Goal: Information Seeking & Learning: Learn about a topic

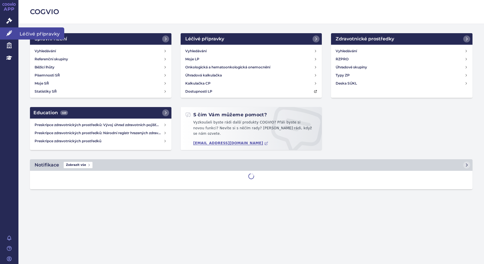
click at [27, 34] on span "Léčivé přípravky" at bounding box center [41, 33] width 46 height 12
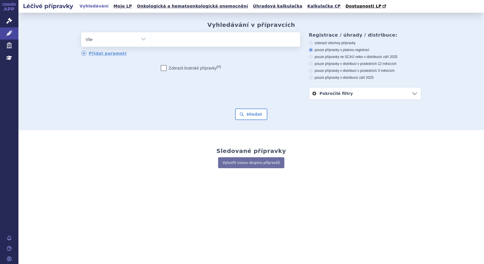
click at [182, 40] on ul at bounding box center [225, 38] width 149 height 12
click at [151, 40] on select at bounding box center [150, 39] width 0 height 14
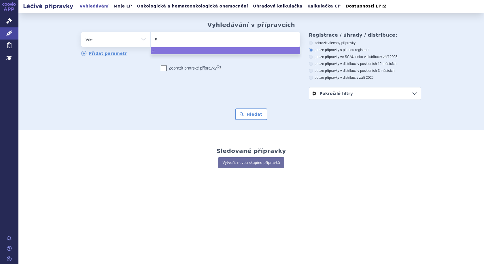
type input "ad"
type input "ada"
type input "adal"
type input "adali"
type input "adalim"
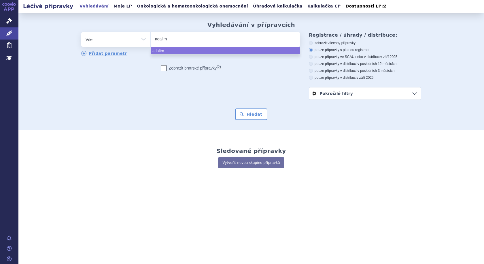
type input "adalimu"
type input "adalimuma"
type input "adalimumab"
select select "adalimumab"
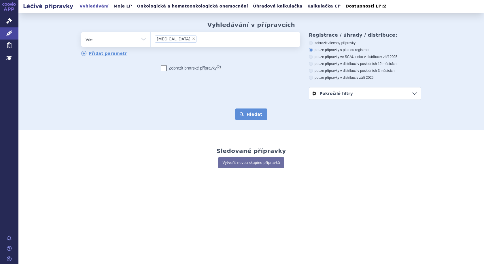
click at [251, 113] on button "Hledat" at bounding box center [251, 114] width 33 height 12
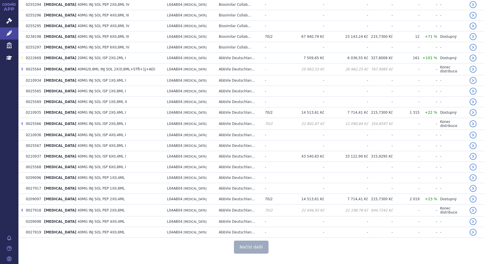
scroll to position [1016, 0]
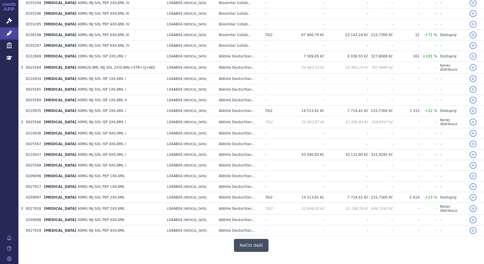
click at [244, 239] on button "Načíst další" at bounding box center [251, 245] width 35 height 13
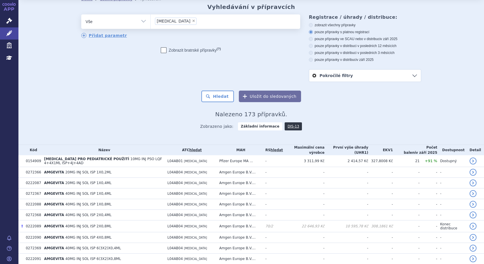
scroll to position [0, 0]
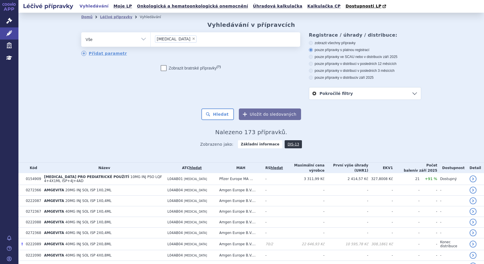
click at [192, 39] on span "×" at bounding box center [193, 38] width 3 height 3
click at [151, 39] on select "adalimumab" at bounding box center [150, 39] width 0 height 14
select select
type input "fy"
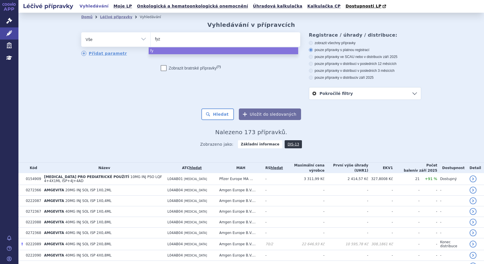
type input "fyzo"
type input "fyzocl"
type input "fyzocla"
type input "fyzoclad"
select select "fyzoclad"
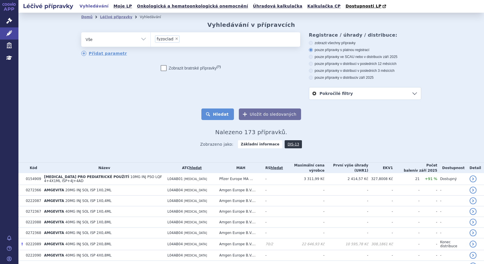
click at [220, 116] on button "Hledat" at bounding box center [217, 114] width 33 height 12
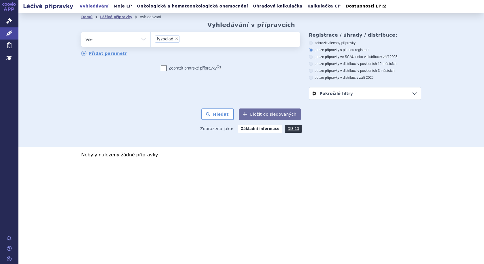
click at [175, 39] on span "×" at bounding box center [176, 38] width 3 height 3
click at [151, 39] on select "fyzoclad" at bounding box center [150, 39] width 0 height 14
select select
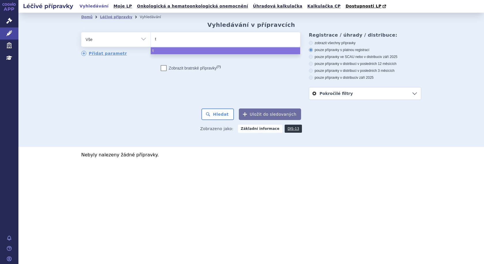
type input "tr"
type input "tru"
type input "trude"
type input "trudexa"
select select "trudexa"
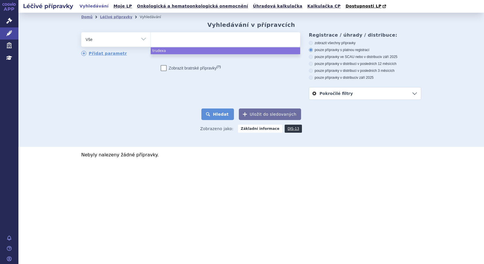
click at [218, 114] on button "Hledat" at bounding box center [217, 114] width 33 height 12
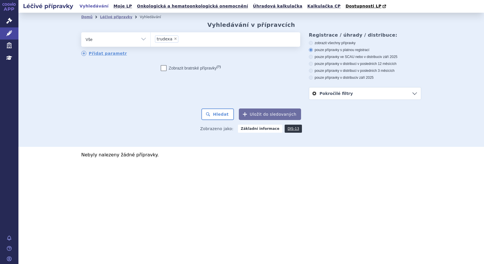
drag, startPoint x: 173, startPoint y: 39, endPoint x: 176, endPoint y: 38, distance: 2.9
click at [174, 39] on span "×" at bounding box center [175, 38] width 3 height 3
click at [151, 39] on select "trudexa" at bounding box center [150, 39] width 0 height 14
select select
click at [187, 39] on ul at bounding box center [225, 38] width 149 height 12
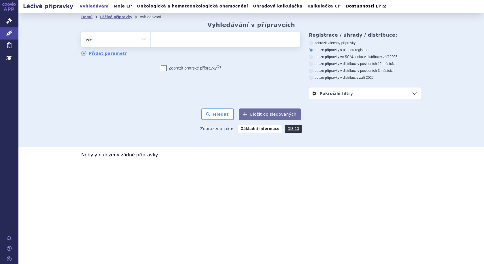
click at [151, 39] on select "trudexa" at bounding box center [150, 39] width 0 height 14
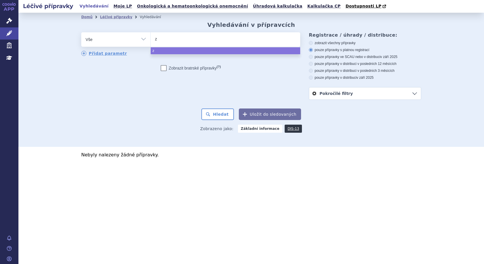
type input "za"
type input "zal"
type input "zalt"
type input "zaltra"
type input "[MEDICAL_DATA]"
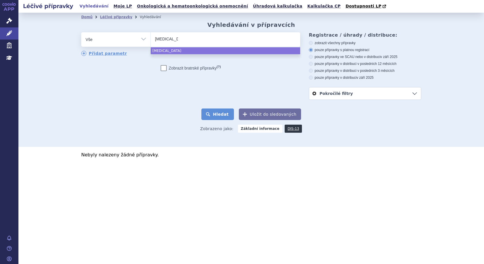
select select "[MEDICAL_DATA]"
click at [229, 116] on button "Hledat" at bounding box center [217, 114] width 33 height 12
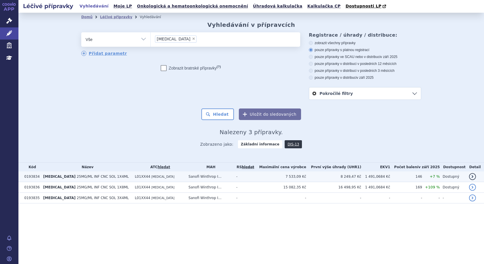
click at [163, 176] on td "L01XX44 AFLIBERCEPT" at bounding box center [159, 176] width 54 height 11
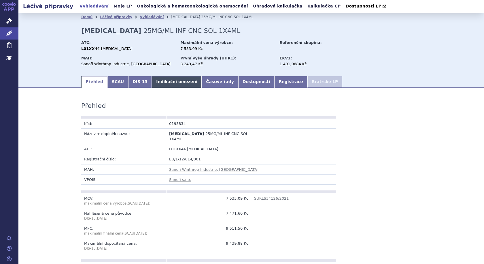
click at [168, 82] on link "Indikační omezení" at bounding box center [177, 82] width 50 height 12
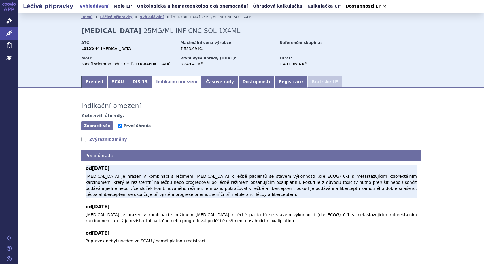
scroll to position [21, 0]
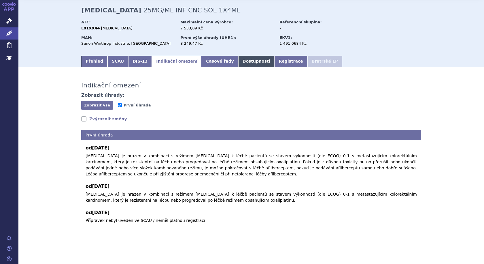
click at [241, 61] on link "Dostupnosti" at bounding box center [256, 62] width 36 height 12
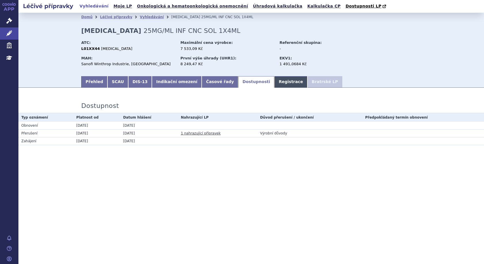
click at [274, 79] on link "Registrace" at bounding box center [290, 82] width 33 height 12
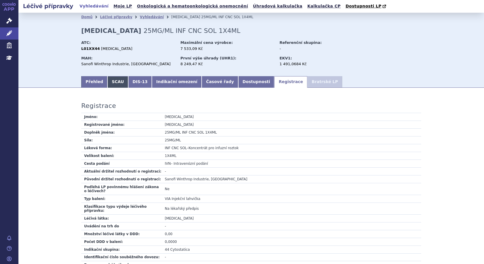
click at [112, 80] on link "SCAU" at bounding box center [117, 82] width 21 height 12
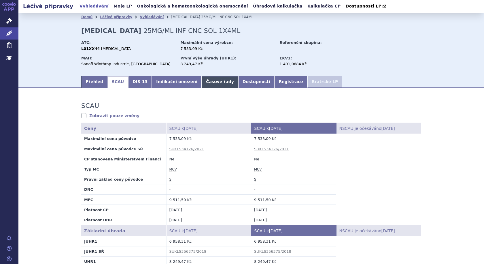
click at [213, 85] on link "Časové řady" at bounding box center [220, 82] width 37 height 12
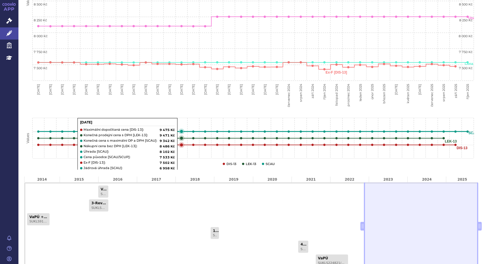
scroll to position [250, 0]
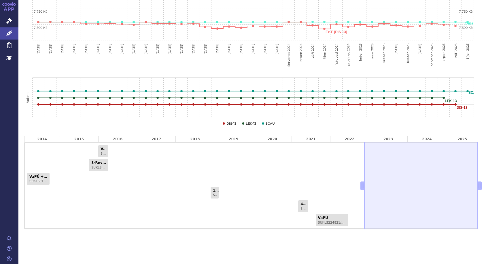
click at [162, 169] on div "VaPÚ SUKLS231422/2015 3-Revize - MC SUKLS148909/2015 VaPÚ + MC SUKLS91390/2013 …" at bounding box center [251, 185] width 454 height 87
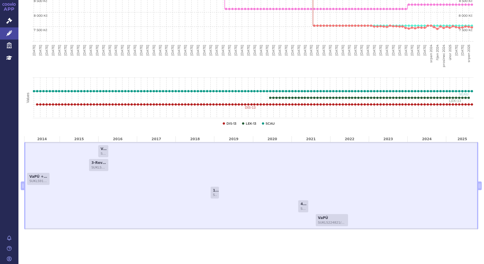
drag, startPoint x: 359, startPoint y: 188, endPoint x: 7, endPoint y: 186, distance: 351.7
click at [7, 186] on div "APP Správní řízení Léčivé přípravky Zdravotnické prostředky Education Notifikac…" at bounding box center [242, 132] width 484 height 264
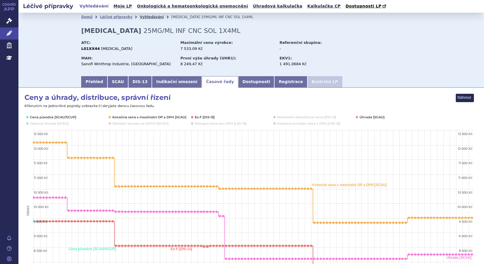
click at [140, 18] on link "Vyhledávání" at bounding box center [152, 17] width 24 height 4
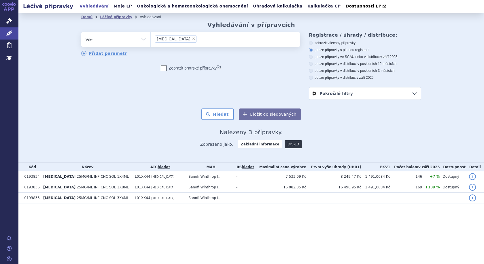
click at [192, 40] on span "×" at bounding box center [193, 38] width 3 height 3
click at [151, 40] on select "[MEDICAL_DATA]" at bounding box center [150, 39] width 0 height 14
select select
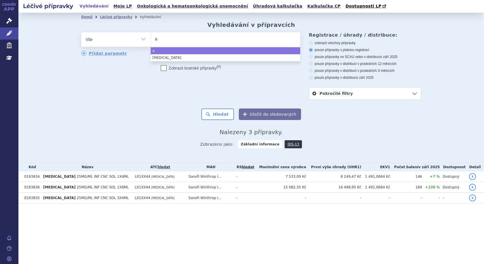
type input "af"
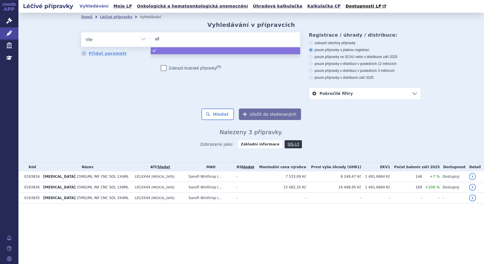
type input "afli"
type input "aflib"
type input "afliber"
type input "afliberc"
type input "afliberce"
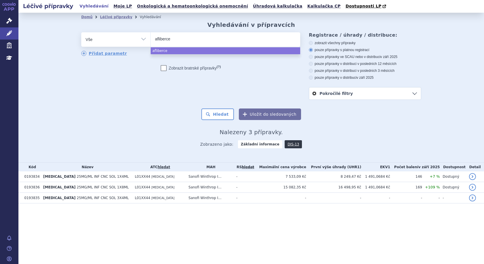
type input "aflibercep"
type input "[MEDICAL_DATA]"
select select "aflibercept"
click at [231, 113] on button "Hledat" at bounding box center [217, 114] width 33 height 12
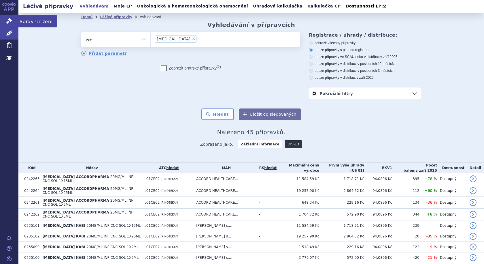
click at [32, 20] on span "Správní řízení" at bounding box center [37, 21] width 39 height 12
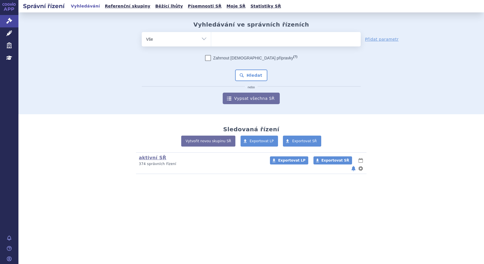
click at [228, 41] on ul at bounding box center [285, 38] width 149 height 12
click at [211, 41] on select at bounding box center [211, 39] width 0 height 14
type input "af"
type input "afli"
type input "aflib"
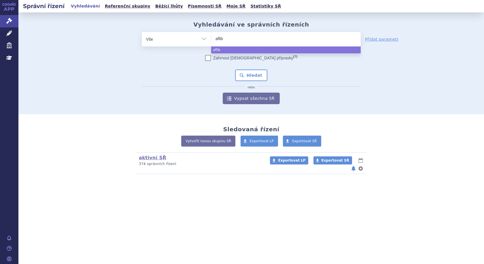
type input "aflibe"
type input "afliber"
type input "afliberce"
type input "[MEDICAL_DATA]"
select select "[MEDICAL_DATA]"
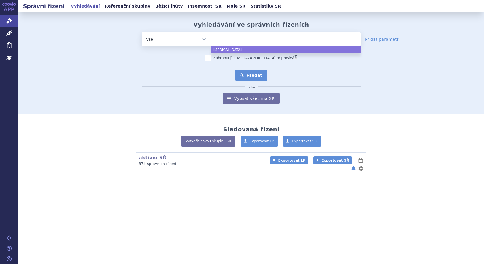
click at [255, 74] on button "Hledat" at bounding box center [251, 75] width 33 height 12
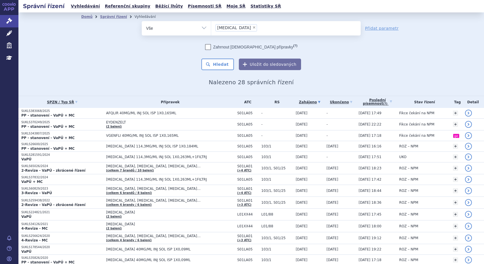
click at [252, 26] on span "×" at bounding box center [253, 27] width 3 height 3
click at [211, 26] on select "aflibercept" at bounding box center [211, 28] width 0 height 14
select select
click at [42, 33] on span "Léčivé přípravky" at bounding box center [41, 33] width 46 height 12
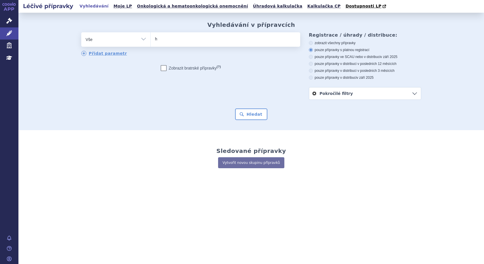
type input "hu"
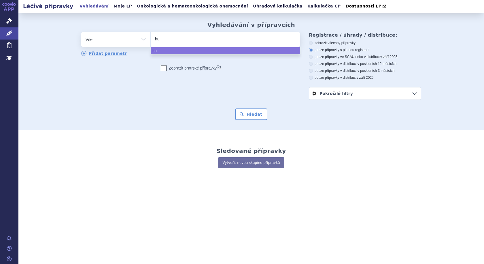
type input "hum"
type input "humi"
type input "humir"
type input "[MEDICAL_DATA]"
select select "[MEDICAL_DATA]"
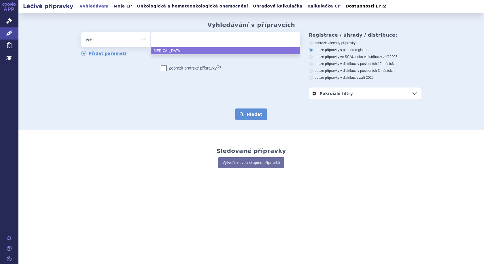
click at [258, 116] on button "Hledat" at bounding box center [251, 114] width 33 height 12
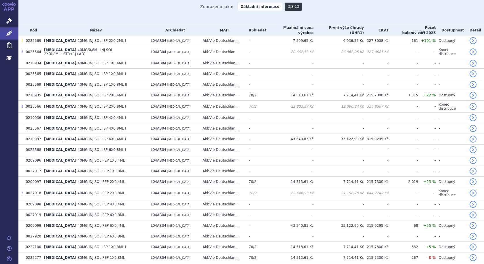
scroll to position [166, 0]
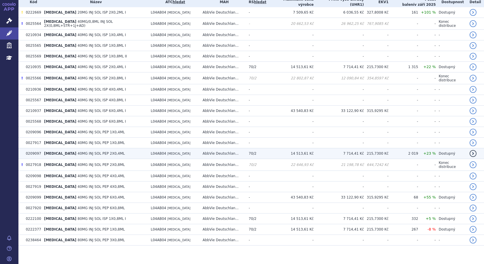
click at [77, 151] on span "40MG INJ SOL PEP 2X0,4ML" at bounding box center [100, 153] width 47 height 4
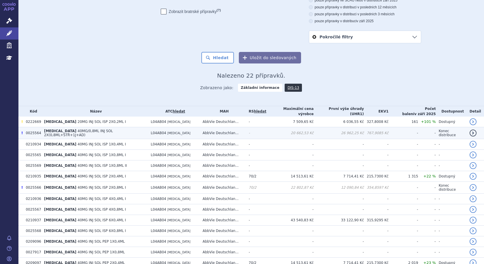
scroll to position [50, 0]
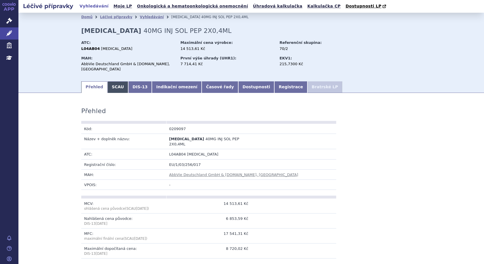
click at [114, 82] on link "SCAU" at bounding box center [117, 87] width 21 height 12
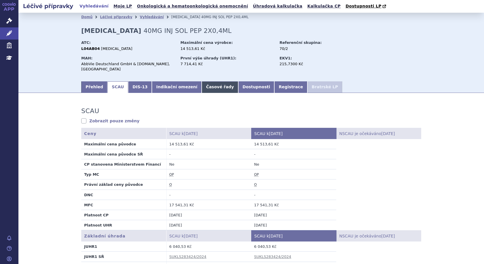
click at [202, 81] on link "Časové řady" at bounding box center [220, 87] width 37 height 12
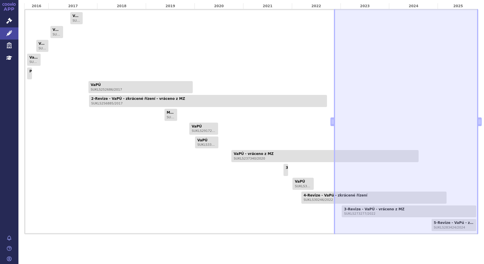
scroll to position [359, 0]
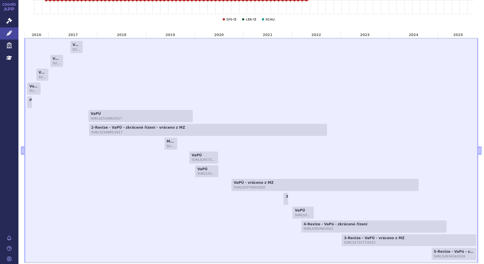
drag, startPoint x: 331, startPoint y: 146, endPoint x: 0, endPoint y: 141, distance: 331.3
click at [0, 141] on div "APP Správní řízení Léčivé přípravky Zdravotnické prostředky Education Notifikac…" at bounding box center [242, 132] width 484 height 264
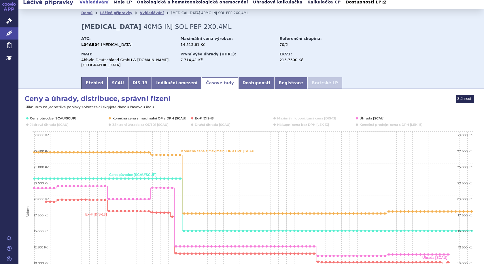
scroll to position [0, 0]
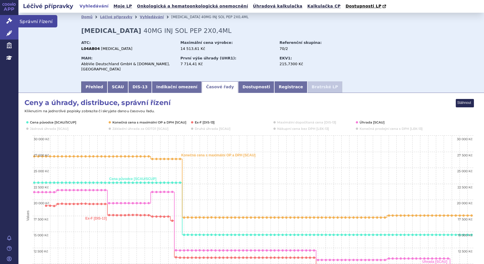
click at [32, 22] on span "Správní řízení" at bounding box center [37, 21] width 39 height 12
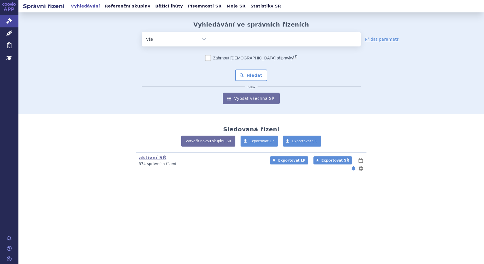
click at [260, 38] on ul at bounding box center [285, 38] width 149 height 12
click at [211, 38] on select at bounding box center [211, 39] width 0 height 14
type input "hu"
type input "hum"
type input "humi"
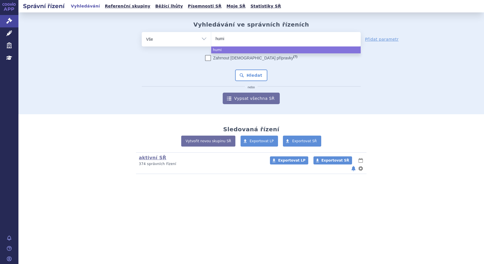
type input "humir"
type input "[MEDICAL_DATA]"
select select "humira"
click at [257, 78] on button "Hledat" at bounding box center [251, 75] width 33 height 12
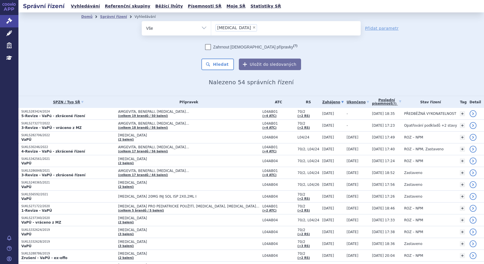
click at [322, 101] on link "Zahájeno" at bounding box center [333, 102] width 22 height 8
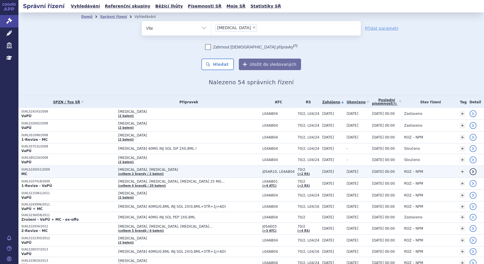
click at [144, 168] on span "[MEDICAL_DATA], [MEDICAL_DATA]" at bounding box center [188, 169] width 141 height 4
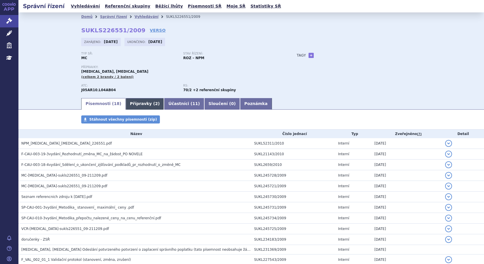
click at [155, 103] on span "2" at bounding box center [156, 103] width 3 height 5
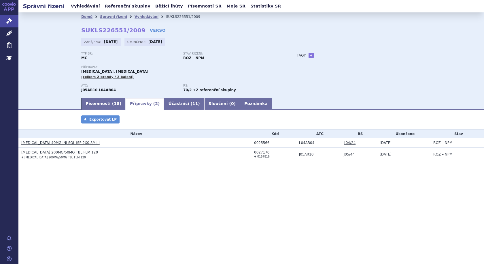
click at [71, 153] on link "KALETRA 200MG/50MG TBL FLM 120" at bounding box center [59, 152] width 77 height 4
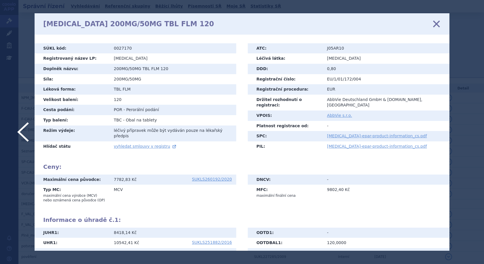
click at [437, 24] on icon at bounding box center [436, 24] width 12 height 12
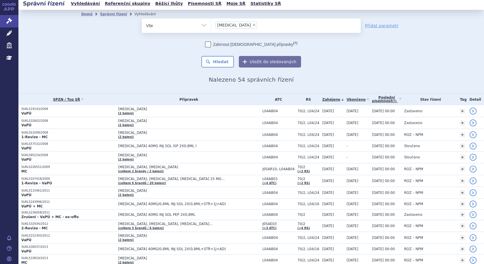
scroll to position [1, 0]
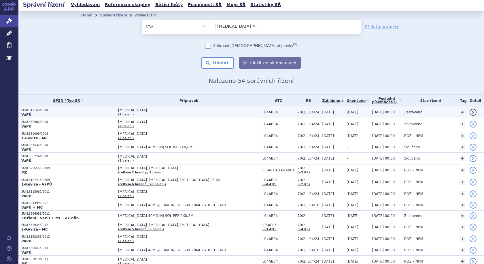
click at [112, 112] on p "VaPÚ" at bounding box center [68, 114] width 94 height 5
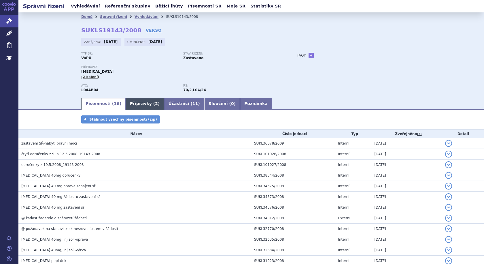
click at [133, 107] on link "Přípravky ( 2 )" at bounding box center [145, 104] width 38 height 12
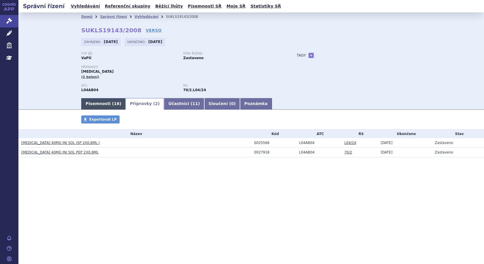
click at [106, 102] on link "Písemnosti ( 16 )" at bounding box center [103, 104] width 44 height 12
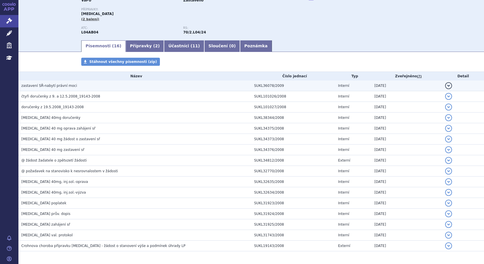
scroll to position [80, 0]
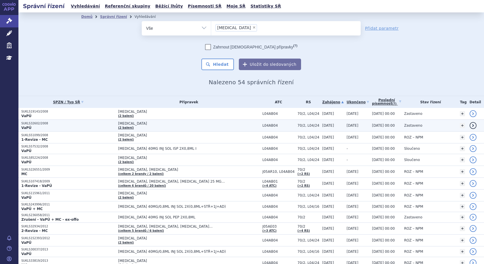
click at [104, 123] on p "SUKLS32602/2008" at bounding box center [68, 123] width 94 height 4
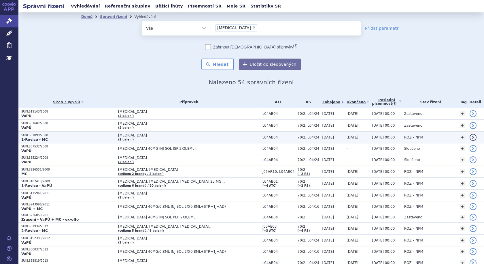
click at [99, 136] on p "SUKLS51099/2008" at bounding box center [68, 135] width 94 height 4
click at [66, 141] on p "1-Revize - MC" at bounding box center [68, 139] width 94 height 5
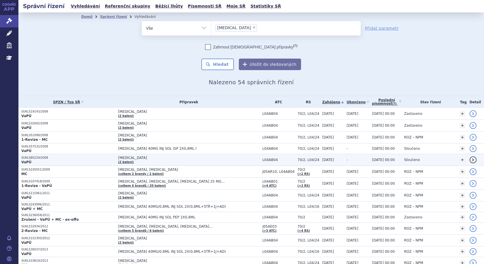
click at [96, 158] on p "SUKLS85224/2008" at bounding box center [68, 158] width 94 height 4
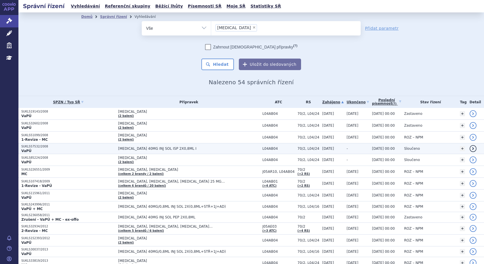
click at [87, 146] on p "SUKLS57532/2008" at bounding box center [68, 146] width 94 height 4
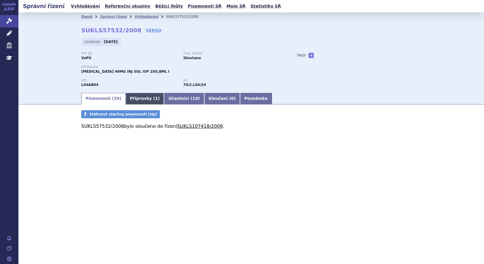
click at [129, 96] on link "Přípravky ( 1 )" at bounding box center [145, 99] width 38 height 12
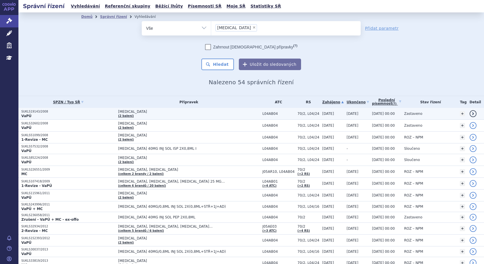
click at [112, 117] on p "VaPÚ" at bounding box center [68, 115] width 94 height 5
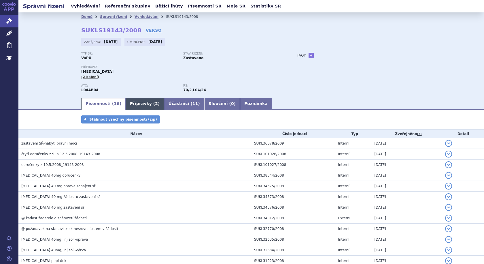
click at [136, 102] on link "Přípravky ( 2 )" at bounding box center [145, 104] width 38 height 12
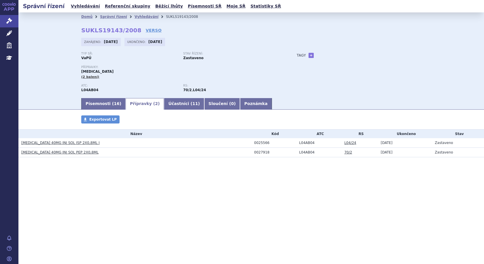
click at [63, 152] on link "[MEDICAL_DATA] 40MG INJ SOL PEP 2X0,8ML" at bounding box center [59, 152] width 77 height 4
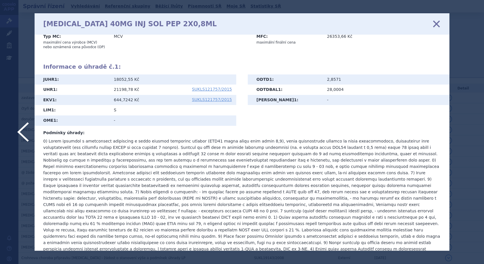
scroll to position [29, 0]
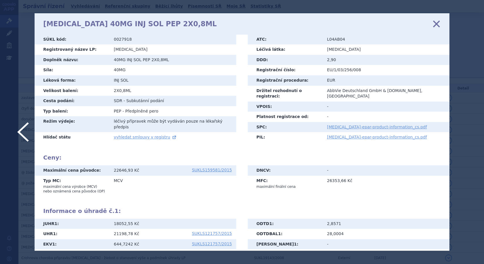
click at [436, 23] on icon at bounding box center [436, 24] width 12 height 12
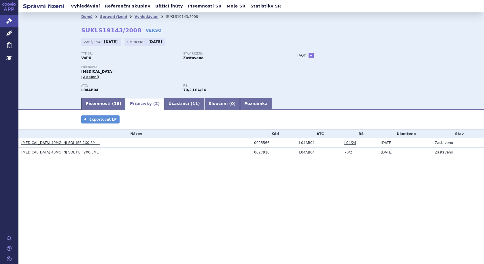
click at [48, 143] on link "[MEDICAL_DATA] 40MG INJ SOL ISP 2X0,8ML I" at bounding box center [60, 143] width 78 height 4
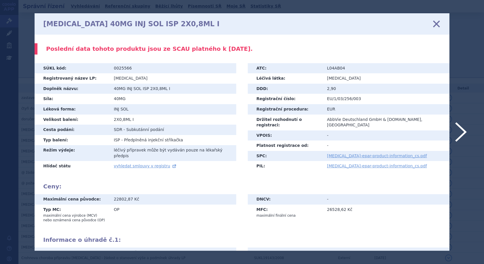
click at [436, 26] on icon at bounding box center [436, 24] width 12 height 12
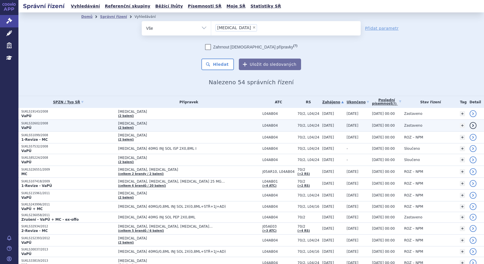
click at [158, 124] on span "[MEDICAL_DATA]" at bounding box center [188, 123] width 141 height 4
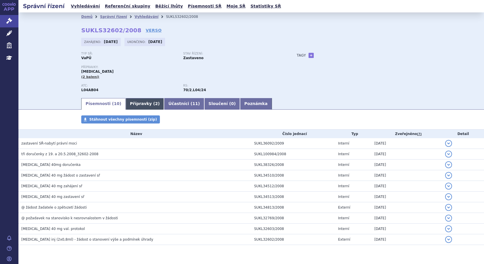
click at [127, 103] on link "Přípravky ( 2 )" at bounding box center [145, 104] width 38 height 12
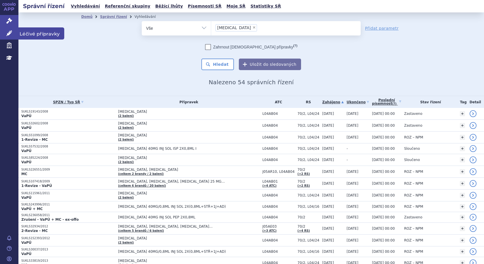
click at [37, 34] on span "Léčivé přípravky" at bounding box center [41, 33] width 46 height 12
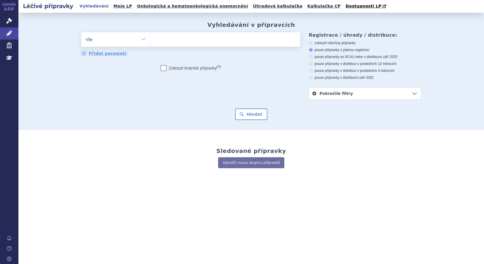
click at [184, 39] on ul at bounding box center [225, 38] width 149 height 12
click at [151, 39] on select at bounding box center [150, 39] width 0 height 14
type input "hu"
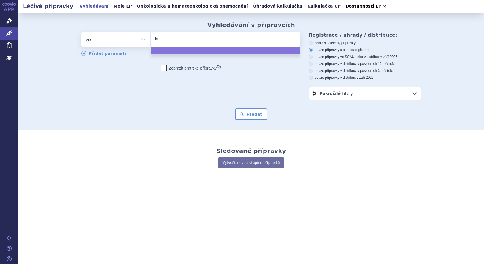
type input "hum"
type input "humi"
type input "humir"
type input "[MEDICAL_DATA]"
select select "[MEDICAL_DATA]"
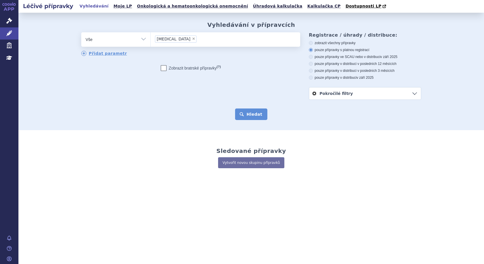
click at [251, 112] on button "Hledat" at bounding box center [251, 114] width 33 height 12
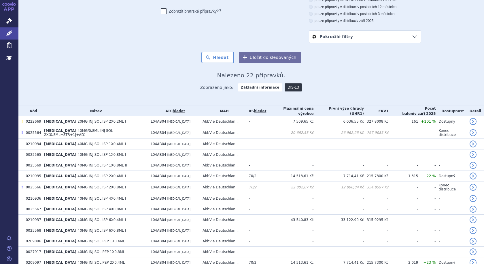
scroll to position [58, 0]
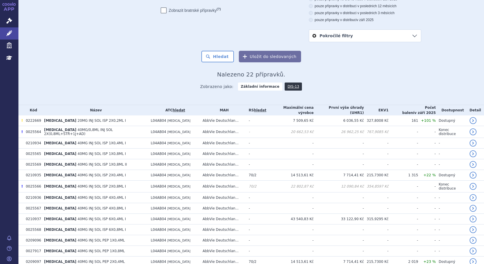
click at [408, 37] on link "Pokročilé filtry" at bounding box center [365, 36] width 112 height 12
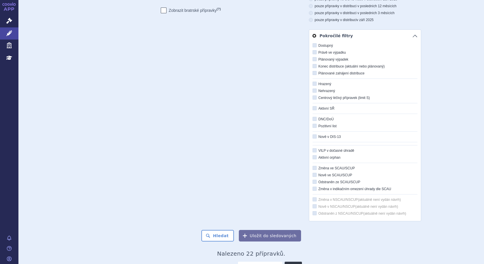
click at [313, 85] on icon at bounding box center [315, 84] width 4 height 4
click at [313, 85] on input "Hrazený" at bounding box center [315, 84] width 4 height 4
checkbox input "true"
click at [313, 98] on icon at bounding box center [315, 97] width 4 height 4
click at [313, 98] on input "Centrový léčivý přípravek (limit S)" at bounding box center [315, 98] width 4 height 4
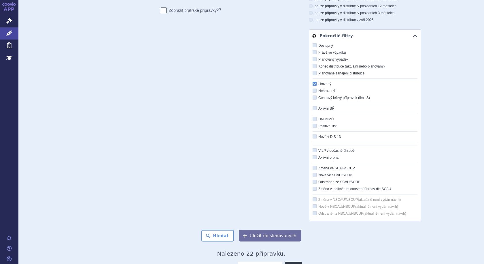
checkbox input "true"
click at [211, 238] on button "Hledat" at bounding box center [217, 236] width 33 height 12
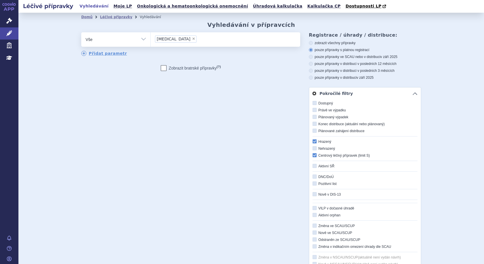
click at [414, 94] on link "Pokročilé filtry" at bounding box center [365, 93] width 112 height 12
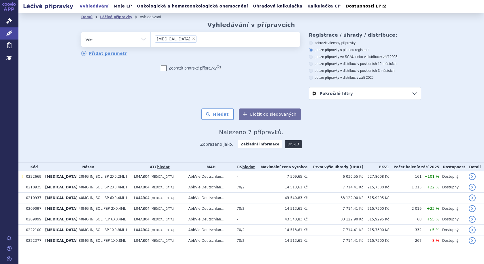
scroll to position [6, 0]
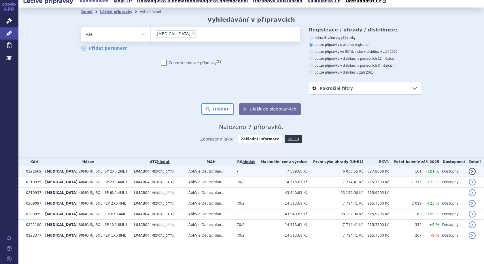
click at [155, 171] on td "L04AB04 [MEDICAL_DATA]" at bounding box center [158, 171] width 54 height 11
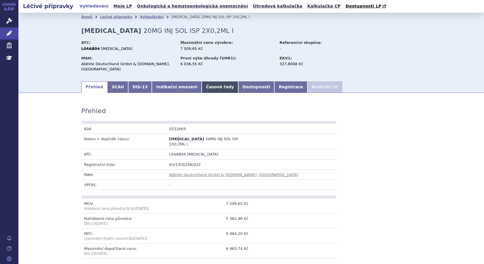
click at [208, 85] on link "Časové řady" at bounding box center [220, 87] width 37 height 12
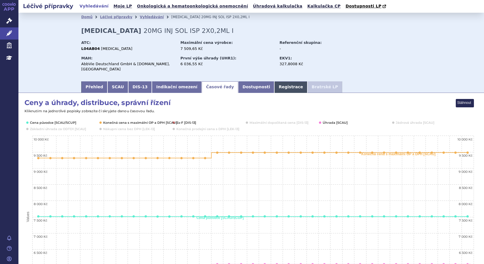
click at [274, 82] on link "Registrace" at bounding box center [290, 87] width 33 height 12
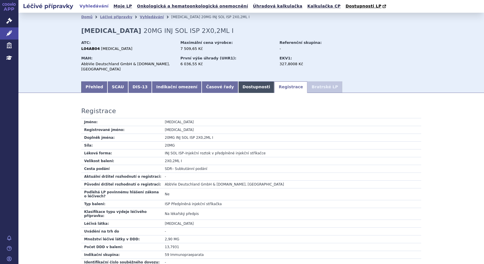
click at [238, 85] on link "Dostupnosti" at bounding box center [256, 87] width 36 height 12
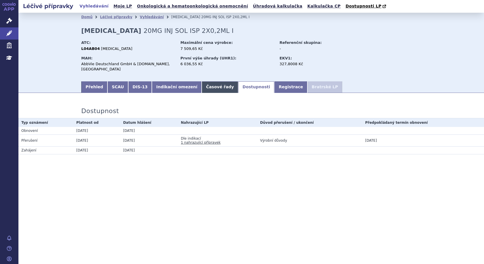
click at [205, 84] on link "Časové řady" at bounding box center [220, 87] width 37 height 12
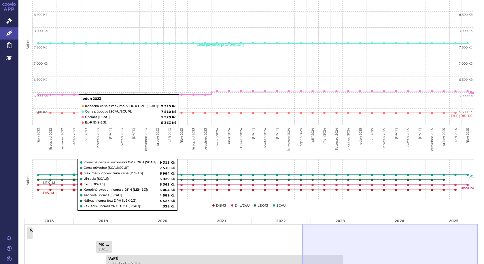
scroll to position [259, 0]
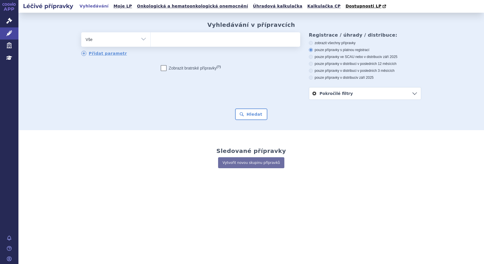
click at [417, 95] on link "Pokročilé filtry" at bounding box center [365, 93] width 112 height 12
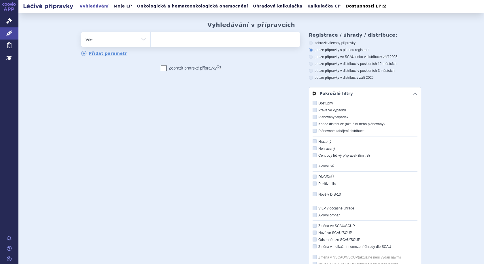
click at [313, 142] on icon at bounding box center [315, 141] width 4 height 4
click at [313, 142] on input "Hrazený" at bounding box center [315, 142] width 4 height 4
checkbox input "true"
click at [313, 155] on icon at bounding box center [315, 155] width 4 height 4
click at [313, 155] on input "Centrový léčivý přípravek (limit S)" at bounding box center [315, 156] width 4 height 4
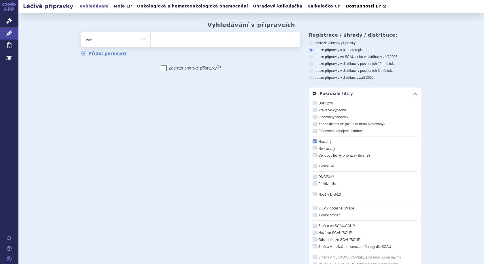
checkbox input "true"
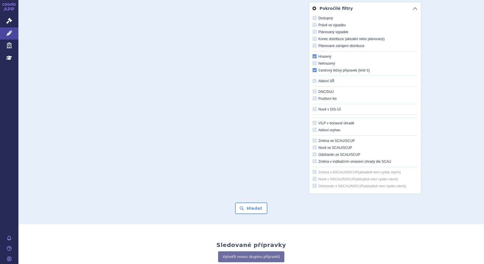
scroll to position [86, 0]
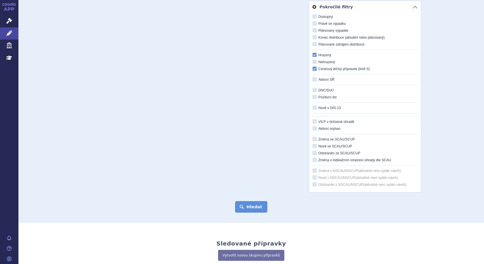
click at [255, 206] on button "Hledat" at bounding box center [251, 207] width 33 height 12
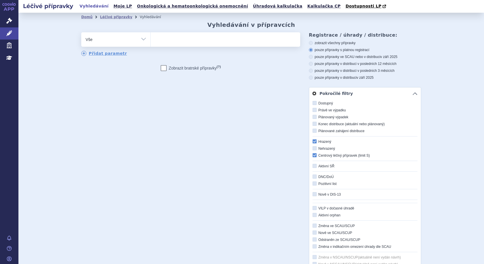
click at [412, 92] on link "Pokročilé filtry" at bounding box center [365, 93] width 112 height 12
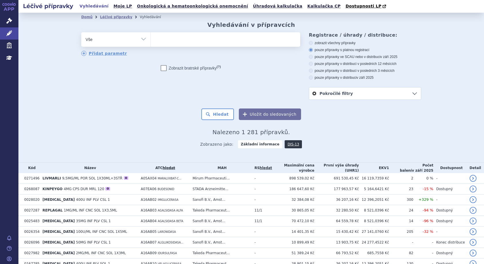
click at [168, 37] on ul at bounding box center [225, 38] width 149 height 12
click at [151, 37] on select at bounding box center [150, 39] width 0 height 14
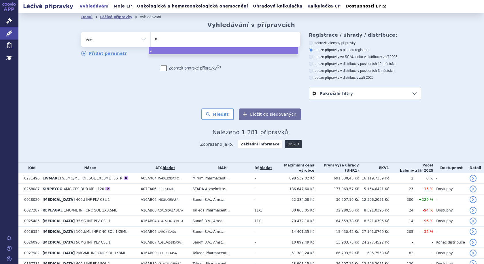
type input "ad"
type input "ada"
type input "adal"
type input "adali"
type input "adalim"
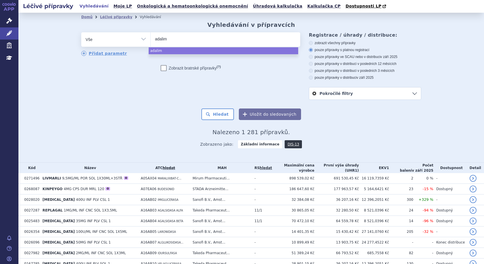
type input "adalimu"
type input "adalimum"
type input "adalimumab"
select select "adalimumab"
click at [226, 114] on button "Hledat" at bounding box center [217, 114] width 33 height 12
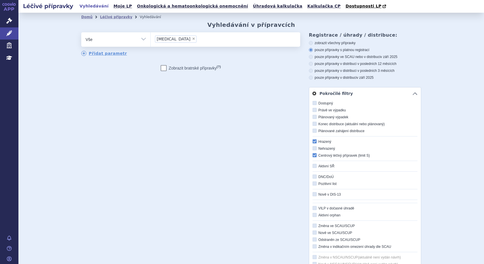
click at [412, 93] on link "Pokročilé filtry" at bounding box center [365, 93] width 112 height 12
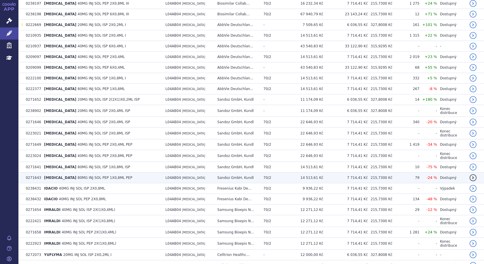
scroll to position [113, 0]
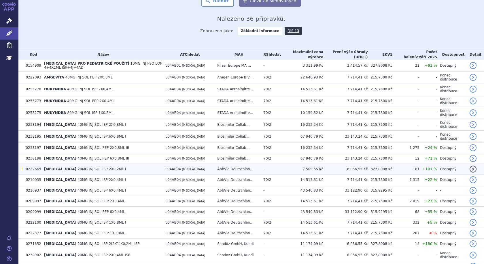
click at [77, 167] on span "20MG INJ SOL ISP 2X0,2ML I" at bounding box center [101, 169] width 48 height 4
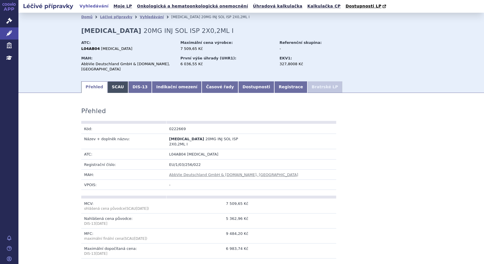
click at [108, 82] on link "SCAU" at bounding box center [117, 87] width 21 height 12
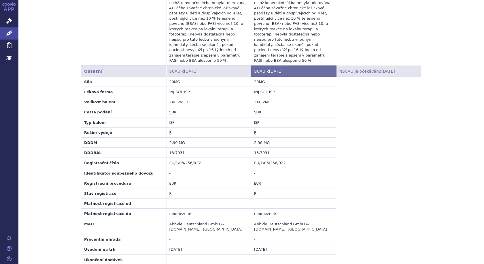
scroll to position [645, 0]
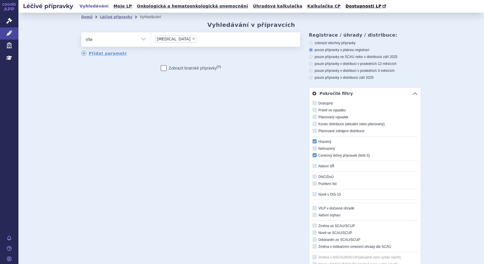
click at [411, 95] on link "Pokročilé filtry" at bounding box center [365, 93] width 112 height 12
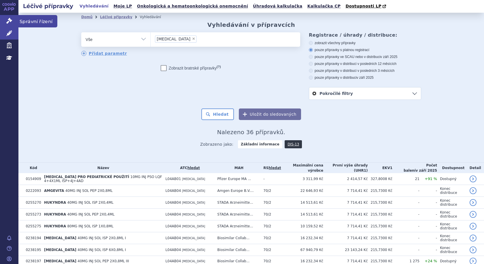
click at [39, 22] on span "Správní řízení" at bounding box center [37, 21] width 39 height 12
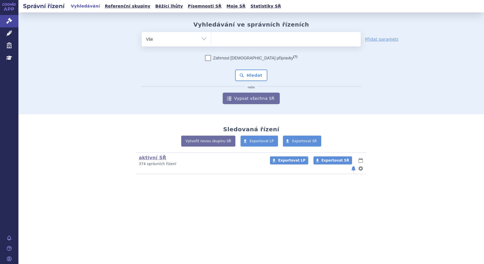
click at [253, 37] on ul at bounding box center [285, 38] width 149 height 12
click at [211, 37] on select at bounding box center [211, 39] width 0 height 14
click at [233, 37] on ul at bounding box center [285, 38] width 149 height 12
click at [211, 37] on select at bounding box center [211, 39] width 0 height 14
type input "ad"
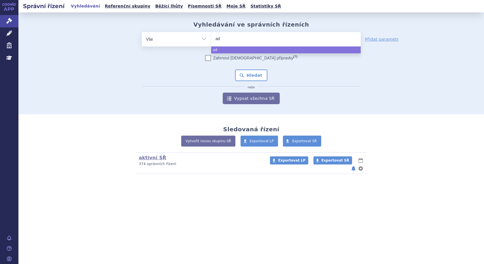
type input "ada"
type input "adal"
type input "adali"
type input "adalim"
type input "adalimu"
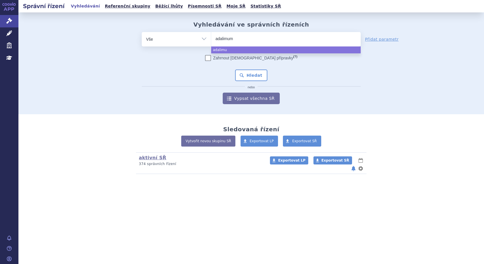
type input "adalimuma"
type input "[MEDICAL_DATA]"
select select "[MEDICAL_DATA]"
click at [243, 77] on button "Hledat" at bounding box center [251, 75] width 33 height 12
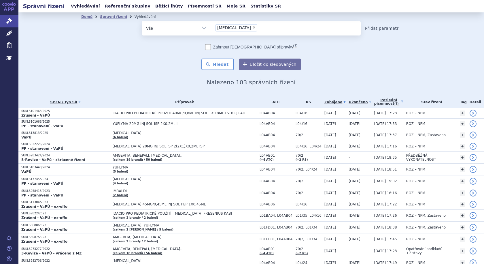
click at [378, 27] on link "Přidat parametr" at bounding box center [382, 28] width 34 height 6
select select "filter-file-number"
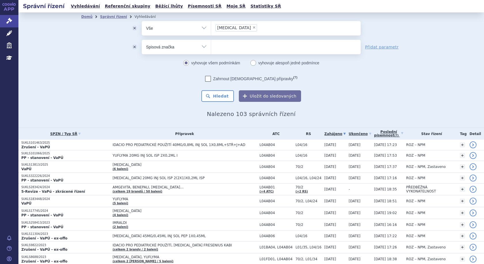
click at [203, 47] on select "Vše Spisová značka Typ SŘ Přípravek/SUKL kód Účastník/Držitel" at bounding box center [176, 46] width 69 height 13
click at [202, 46] on select "Vše Spisová značka Typ SŘ Přípravek/SUKL kód Účastník/Držitel" at bounding box center [176, 46] width 69 height 13
click at [324, 133] on link "Zahájeno" at bounding box center [334, 134] width 21 height 8
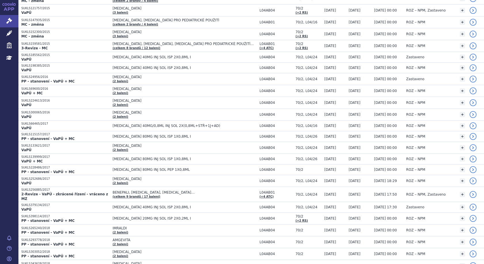
scroll to position [374, 0]
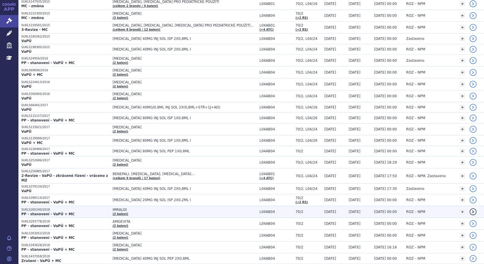
click at [85, 207] on p "SUKLS265240/2018" at bounding box center [65, 209] width 88 height 4
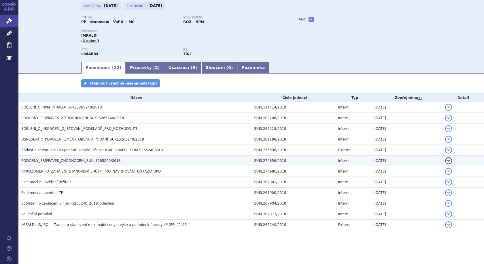
scroll to position [37, 0]
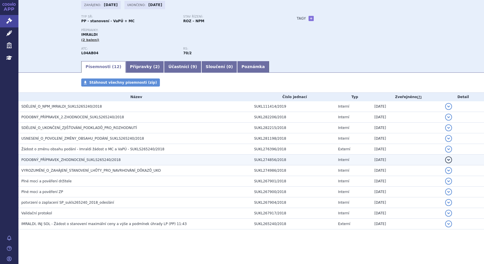
click at [78, 158] on span "PODOBNÝ_PŘÍPRAVEK_ZHODNOCENÍ_SUKLS265240/2018" at bounding box center [70, 160] width 99 height 4
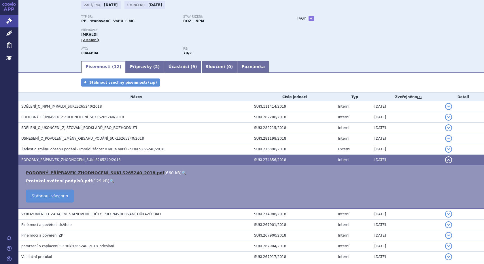
click at [77, 174] on link "PODOBNÝ_PŘÍPRAVEK_ZHODNOCENÍ_SUKLS265240_2018.pdf" at bounding box center [95, 172] width 139 height 5
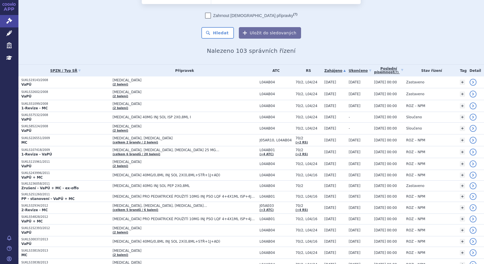
scroll to position [29, 0]
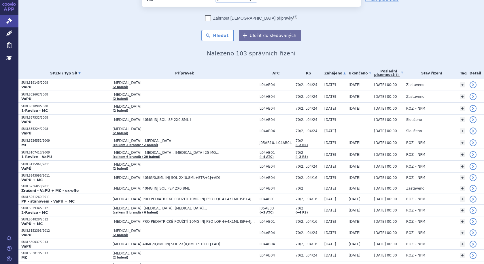
click at [78, 73] on icon at bounding box center [79, 73] width 2 height 2
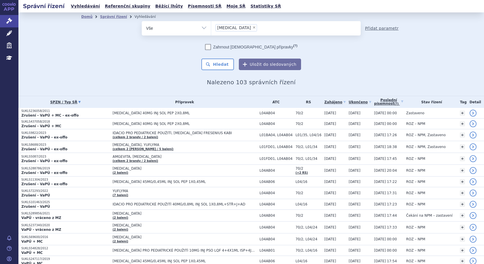
click at [382, 27] on link "Přidat parametr" at bounding box center [382, 28] width 34 height 6
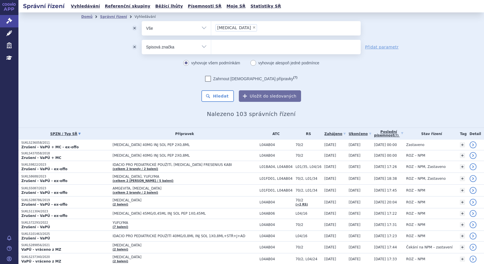
click at [202, 47] on select "Vše Spisová značka Typ SŘ Přípravek/SUKL kód Účastník/Držitel" at bounding box center [176, 46] width 69 height 13
select select "filter-procedure-type"
click at [142, 40] on select "Vše Spisová značka Typ SŘ Přípravek/SUKL kód Účastník/Držitel" at bounding box center [176, 46] width 69 height 13
click at [231, 46] on ul at bounding box center [285, 46] width 149 height 12
click at [211, 46] on select at bounding box center [211, 46] width 0 height 14
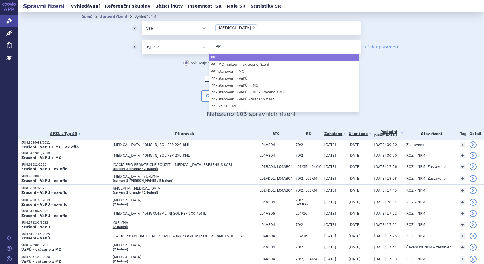
type input "PP"
select select "PP"
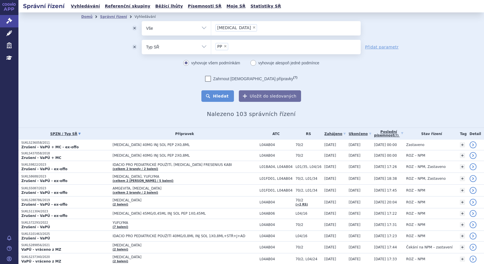
click at [207, 94] on button "Hledat" at bounding box center [217, 96] width 33 height 12
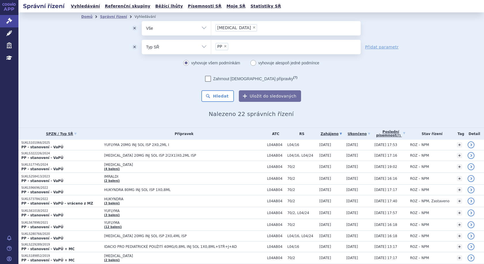
click at [322, 133] on link "Zahájeno" at bounding box center [331, 134] width 24 height 8
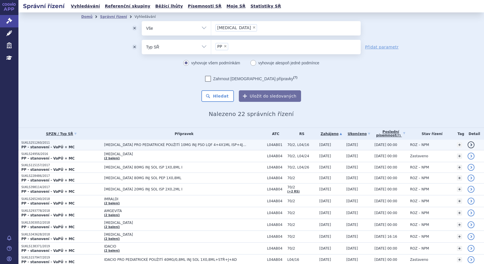
click at [123, 145] on span "[MEDICAL_DATA] PRO PEDIATRICKÉ POUŽITÍ 10MG INJ PSO LQF 4+4X1ML ISP+4J+4AD" at bounding box center [176, 145] width 144 height 4
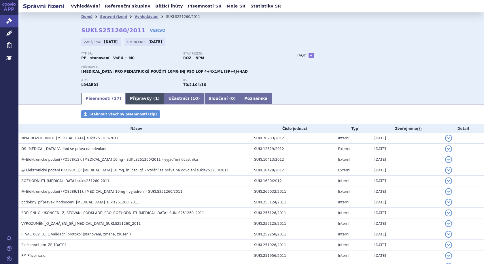
click at [128, 99] on link "Přípravky ( 1 )" at bounding box center [145, 99] width 38 height 12
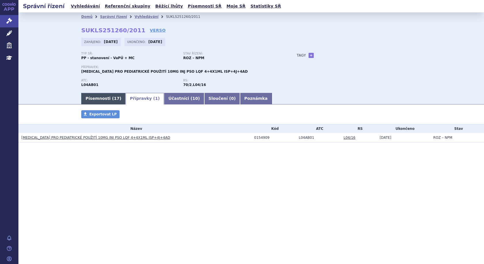
click at [114, 98] on span "17" at bounding box center [116, 98] width 5 height 5
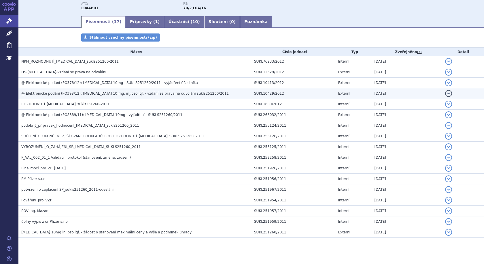
scroll to position [85, 0]
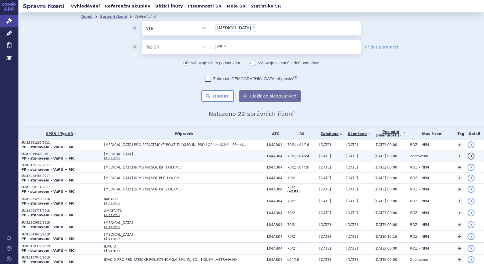
scroll to position [29, 0]
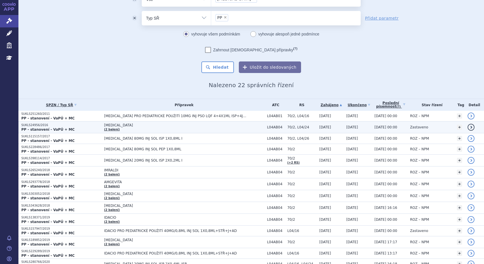
click at [126, 128] on td "HUMIRA (2 balení)" at bounding box center [182, 127] width 163 height 12
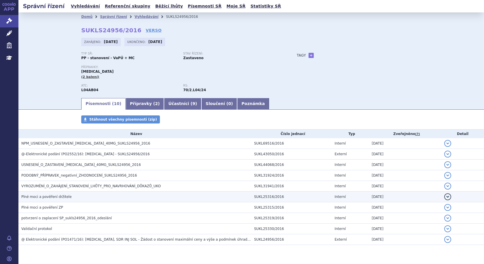
scroll to position [16, 0]
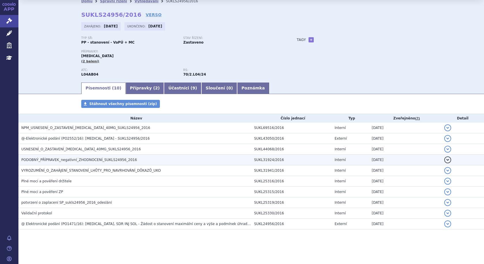
click at [51, 156] on td "PODOBNÝ_PŘÍPRAVEK_negativní_ZHODNOCENÍ_SUKLS24956_2016" at bounding box center [134, 159] width 233 height 11
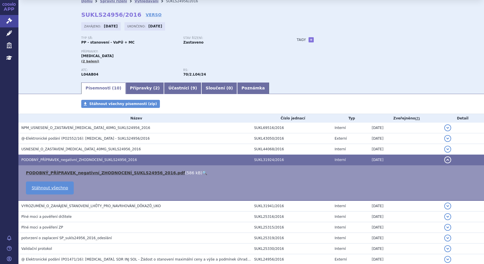
click at [55, 172] on link "PODOBNÝ_PŘÍPRAVEK_negativní_ZHODNOCENÍ_SUKLS24956_2016.pdf" at bounding box center [105, 172] width 159 height 5
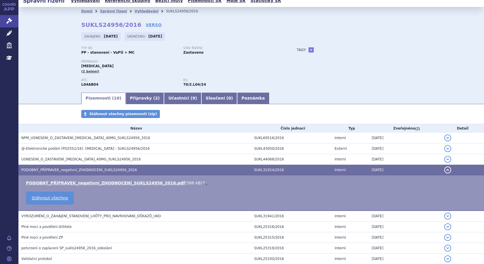
scroll to position [0, 0]
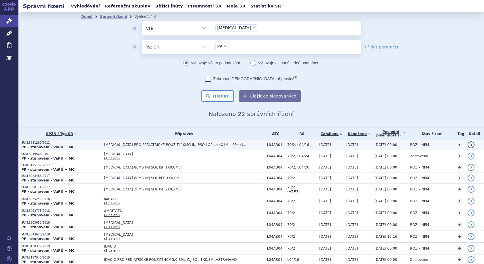
click at [240, 147] on span "[MEDICAL_DATA] PRO PEDIATRICKÉ POUŽITÍ 10MG INJ PSO LQF 4+4X1ML ISP+4J+4AD" at bounding box center [176, 145] width 144 height 4
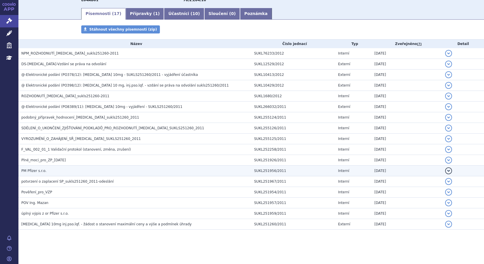
scroll to position [85, 0]
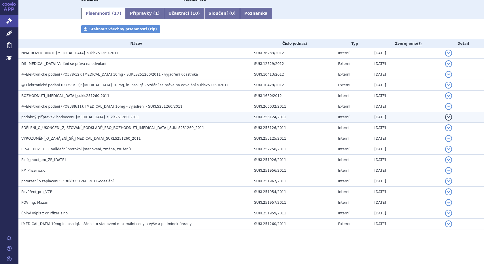
click at [74, 116] on span "podobný_přípravek_hodnocení_[MEDICAL_DATA]_sukls251260_2011" at bounding box center [80, 117] width 118 height 4
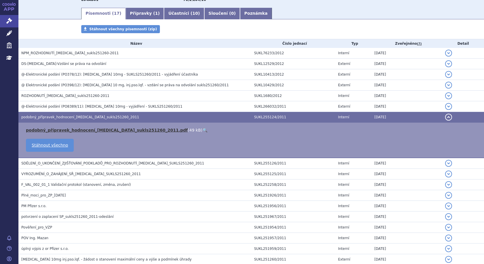
click at [79, 131] on link "podobný_přípravek_hodnocení_[MEDICAL_DATA]_sukls251260_2011.pdf" at bounding box center [107, 130] width 162 height 5
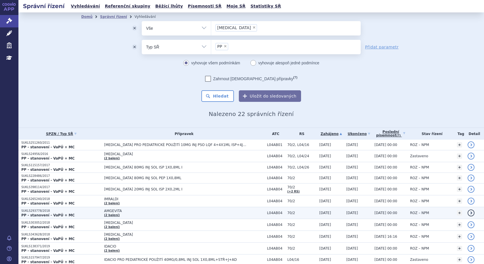
click at [135, 213] on td "AMGEVITA (2 balení)" at bounding box center [182, 213] width 163 height 12
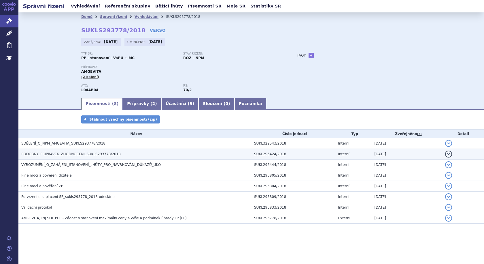
click at [78, 153] on span "PODOBNÝ_PŘÍPRAVEK_ZHODNOCENÍ_SUKLS293778/2018" at bounding box center [70, 154] width 99 height 4
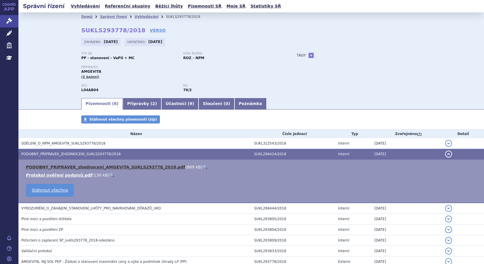
click at [68, 166] on link "PODOBNY_PRIPRAVEK_zhodnoceni_AMGEVITA_SUKLS293778_2018.pdf" at bounding box center [105, 166] width 159 height 5
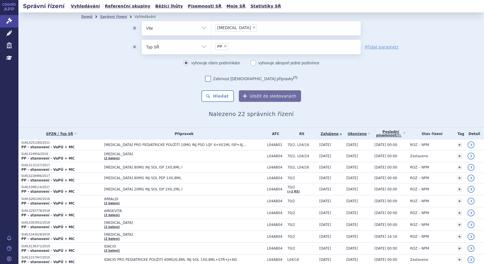
click at [252, 27] on span "×" at bounding box center [253, 27] width 3 height 3
click at [211, 27] on select "adalimumab" at bounding box center [211, 28] width 0 height 14
select select
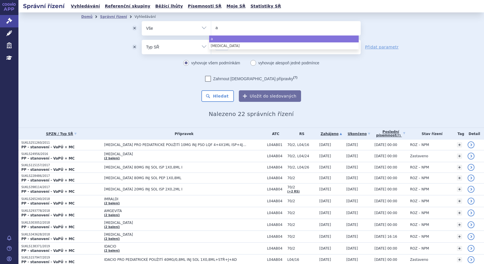
type input "af"
type input "afl"
type input "afli"
type input "aflib"
type input "afliber"
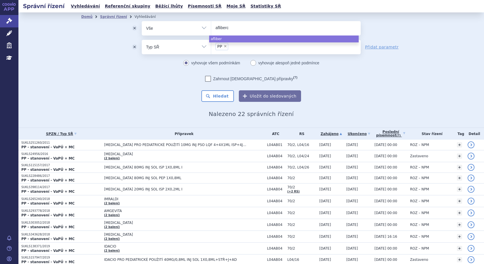
type input "afliberce"
type input "aflibercept"
select select "aflibercept"
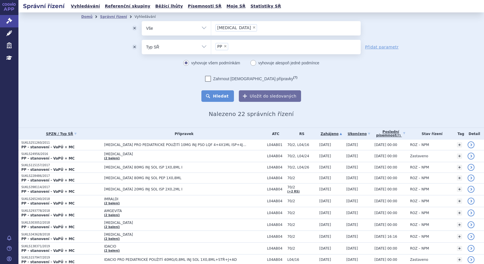
click at [229, 99] on button "Hledat" at bounding box center [217, 96] width 33 height 12
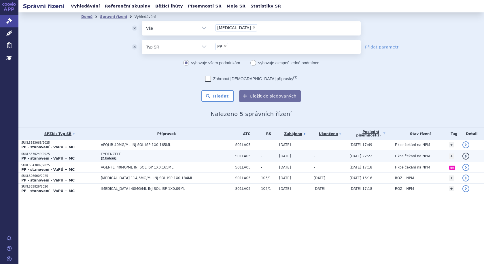
click at [90, 153] on p "SUKLS370249/2025" at bounding box center [59, 154] width 77 height 4
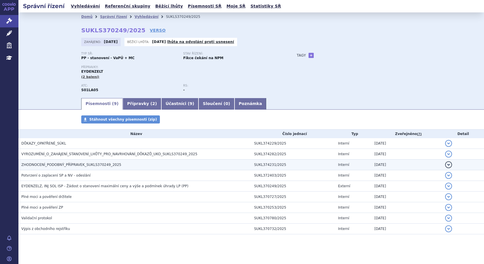
click at [56, 163] on span "ZHODNOCENÍ_PODOBNÝ_PŘÍPRAVEK_SUKLS370249_2025" at bounding box center [71, 164] width 100 height 4
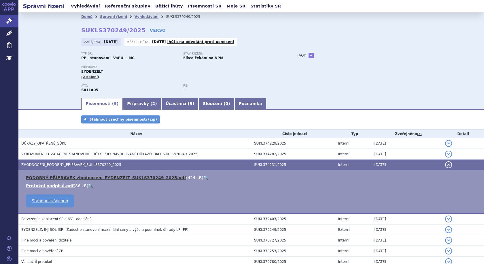
click at [77, 178] on link "PODOBNÝ PŘÍPRAVEK zhodnocení_EYDENZELT_SUKLS370249_2025.pdf" at bounding box center [106, 177] width 160 height 5
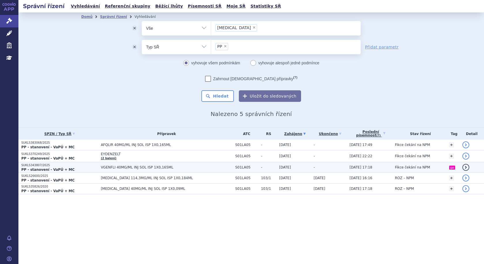
click at [80, 166] on p "SUKLS343807/2025" at bounding box center [59, 165] width 77 height 4
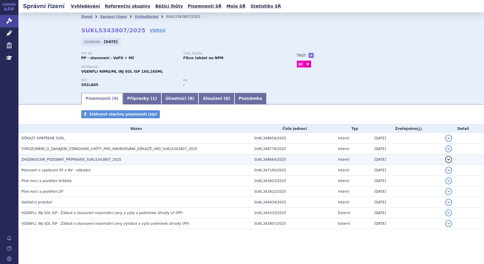
click at [89, 160] on span "ZHODNOCENÍ_PODOBNÝ_PŘÍPRAVEK_SUKLS343807_2025" at bounding box center [71, 159] width 100 height 4
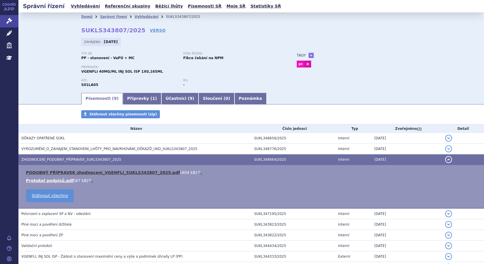
click at [84, 170] on link "PODOBNÝ PŘÍPRAVEK zhodnocení_VGENFLI_SUKLS343807_2025.pdf" at bounding box center [103, 172] width 154 height 5
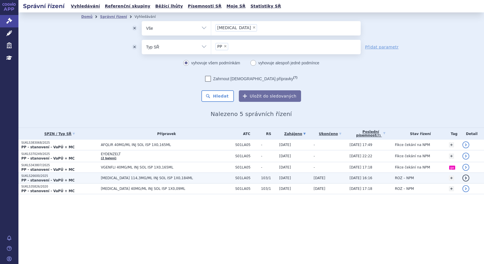
click at [134, 179] on span "[MEDICAL_DATA] 114,3MG/ML INJ SOL ISP 1X0,184ML" at bounding box center [167, 178] width 132 height 4
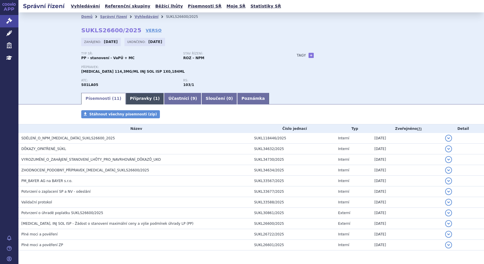
click at [135, 100] on link "Přípravky ( 1 )" at bounding box center [145, 99] width 38 height 12
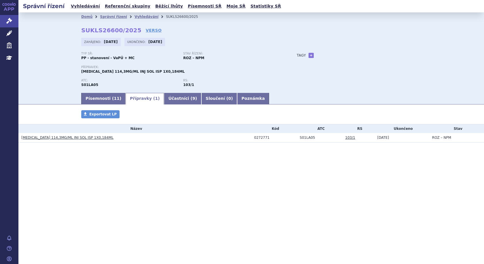
click at [70, 138] on link "[MEDICAL_DATA] 114,3MG/ML INJ SOL ISP 1X0,184ML" at bounding box center [67, 137] width 92 height 4
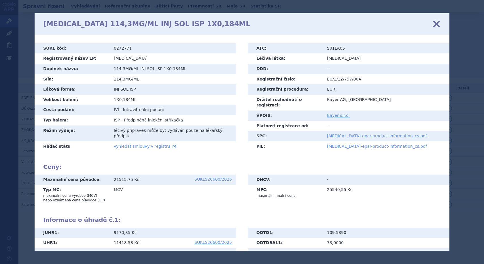
click at [437, 25] on icon at bounding box center [436, 24] width 12 height 12
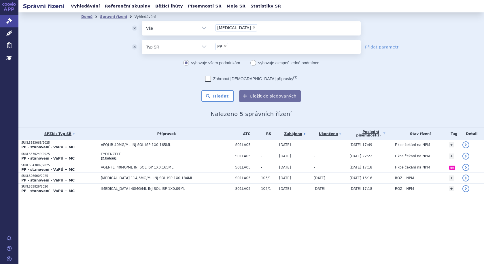
click at [252, 26] on span "×" at bounding box center [253, 27] width 3 height 3
click at [211, 26] on select "[MEDICAL_DATA]" at bounding box center [211, 28] width 0 height 14
select select
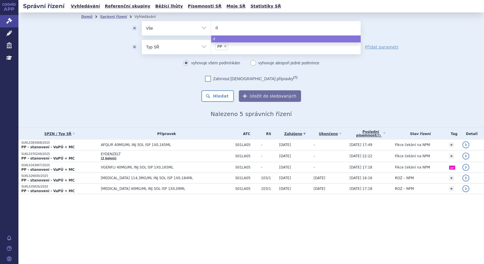
type input "de"
type input "den"
type input "deno"
type input "denos"
type input "denosu"
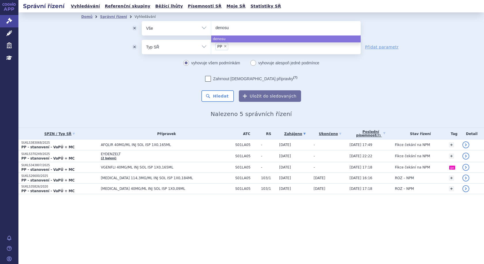
type input "denosum"
type input "denosuma"
type input "[MEDICAL_DATA]"
select select "[MEDICAL_DATA]"
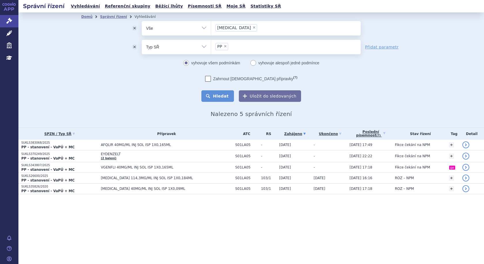
click at [217, 96] on button "Hledat" at bounding box center [217, 96] width 33 height 12
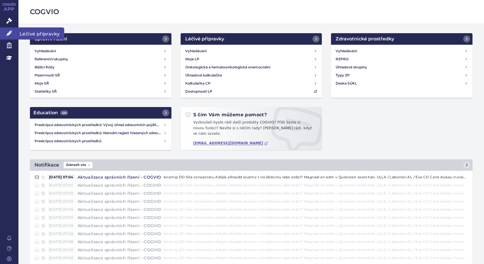
click at [31, 32] on span "Léčivé přípravky" at bounding box center [41, 33] width 46 height 12
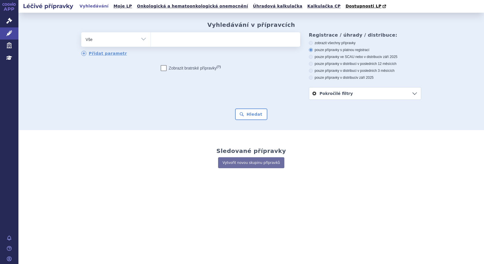
click at [191, 42] on ul at bounding box center [225, 38] width 149 height 12
click at [151, 42] on select at bounding box center [150, 39] width 0 height 14
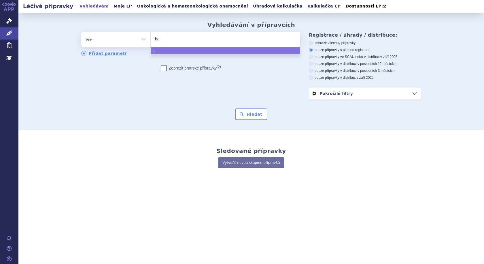
type input "[PERSON_NAME]"
type input "beva"
type input "bevac"
type input "bevaciz"
type input "bevacizu"
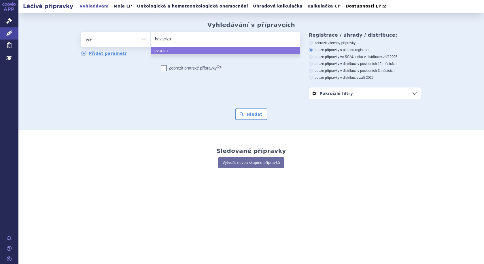
type input "bevacizum"
type input "bevacizuma"
type input "[MEDICAL_DATA]"
select select "[MEDICAL_DATA]"
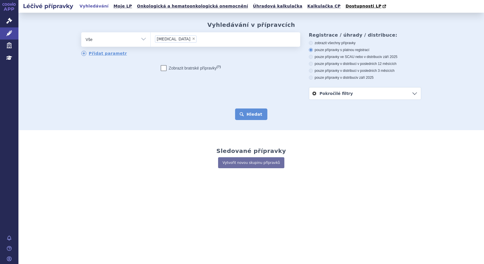
click at [256, 117] on button "Hledat" at bounding box center [251, 114] width 33 height 12
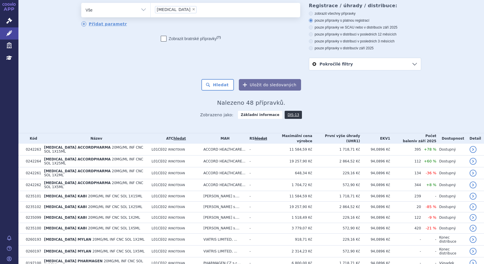
scroll to position [29, 0]
click at [35, 20] on span "Správní řízení" at bounding box center [37, 21] width 39 height 12
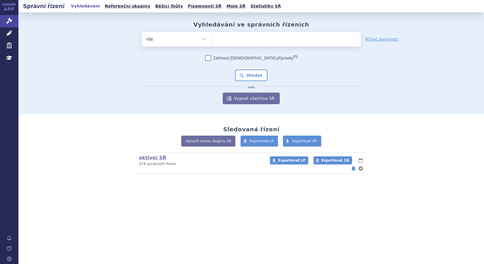
click at [232, 40] on ul at bounding box center [285, 38] width 149 height 12
click at [211, 40] on select at bounding box center [211, 39] width 0 height 14
type input "be"
type input "beva"
type input "bevac"
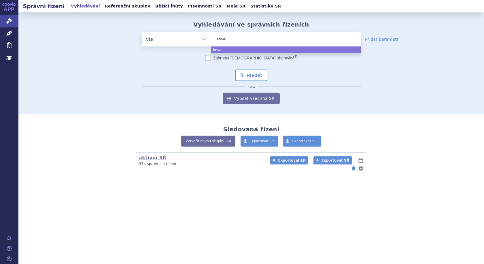
type input "bevaci"
type input "bevacizu"
type input "bevacizum"
type input "[MEDICAL_DATA]"
select select "[MEDICAL_DATA]"
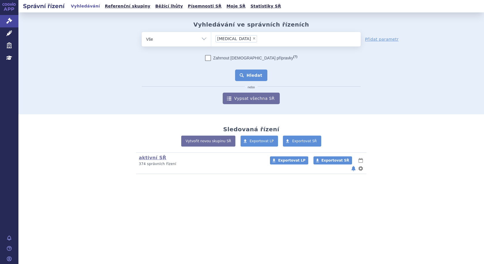
click at [253, 76] on button "Hledat" at bounding box center [251, 75] width 33 height 12
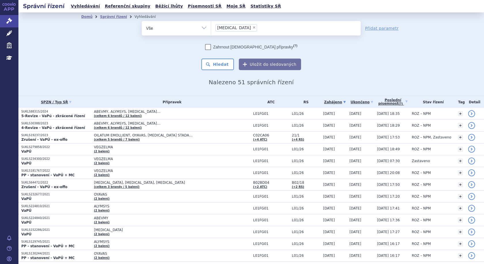
click at [323, 102] on link "Zahájeno" at bounding box center [335, 102] width 24 height 8
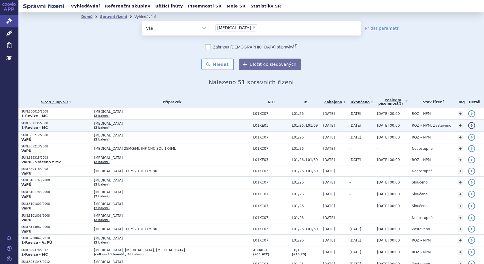
click at [129, 126] on td "[MEDICAL_DATA] (3 balení)" at bounding box center [170, 126] width 159 height 12
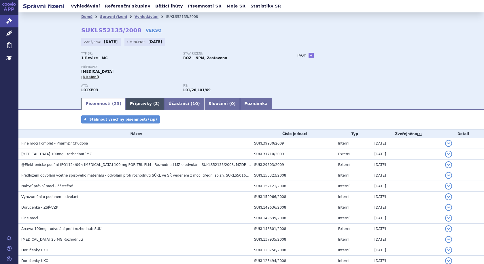
click at [136, 102] on link "Přípravky ( 3 )" at bounding box center [145, 104] width 38 height 12
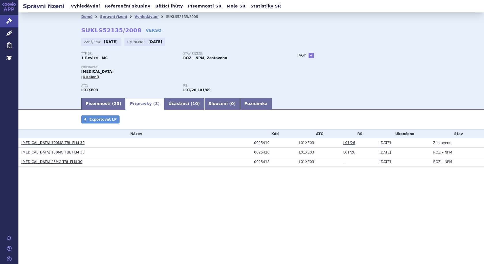
click at [37, 141] on link "[MEDICAL_DATA] 100MG TBL FLM 30" at bounding box center [52, 143] width 63 height 4
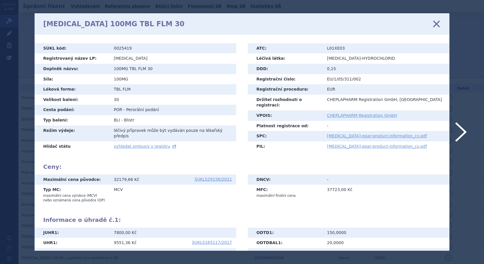
click at [437, 25] on icon at bounding box center [436, 24] width 12 height 12
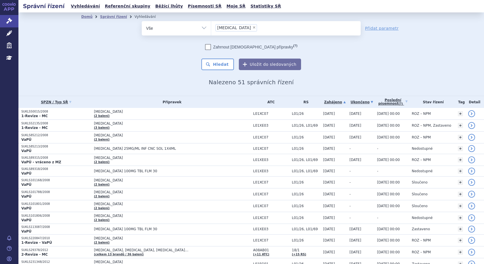
click at [349, 102] on link "Ukončeno" at bounding box center [361, 102] width 25 height 8
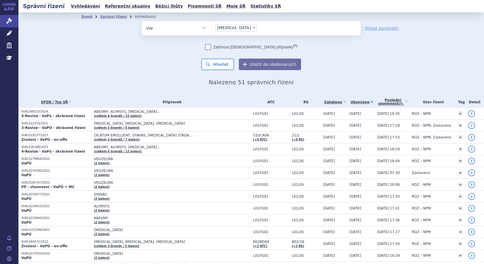
click at [349, 102] on link "Ukončeno" at bounding box center [361, 102] width 25 height 8
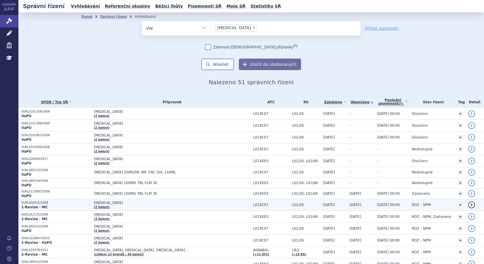
click at [151, 202] on span "[MEDICAL_DATA]" at bounding box center [166, 202] width 144 height 4
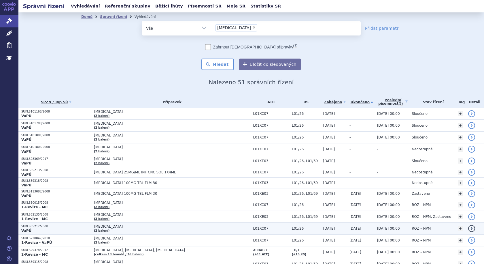
click at [115, 226] on span "[MEDICAL_DATA]" at bounding box center [166, 226] width 144 height 4
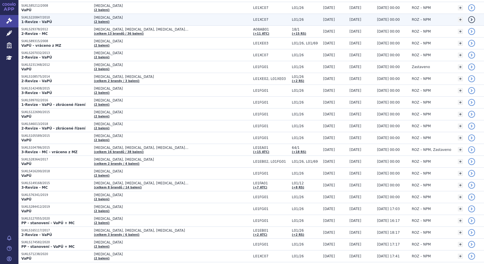
scroll to position [230, 0]
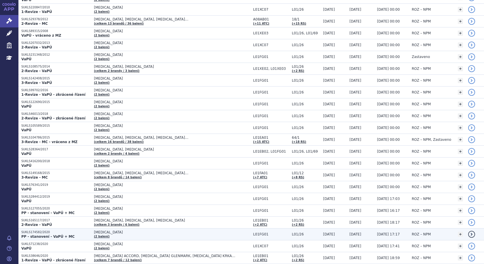
click at [135, 231] on span "[MEDICAL_DATA]" at bounding box center [166, 232] width 144 height 4
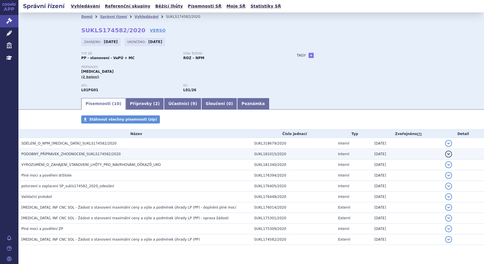
click at [66, 153] on span "PODOBNÝ_PŘÍPRAVEK_ZHODNOCENÍ_SUKLS174582/2020" at bounding box center [70, 154] width 99 height 4
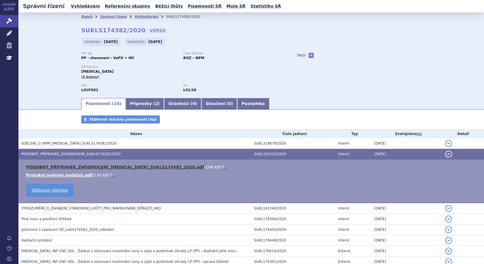
click at [83, 165] on link "PODOBNÝ_PŘÍPRAVEK_ZHODNOCENÍ_MVASI_SUKLS174582_2020.pdf" at bounding box center [115, 166] width 178 height 5
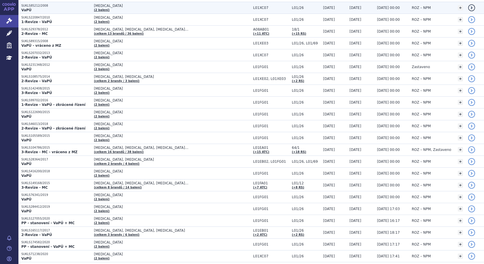
scroll to position [230, 0]
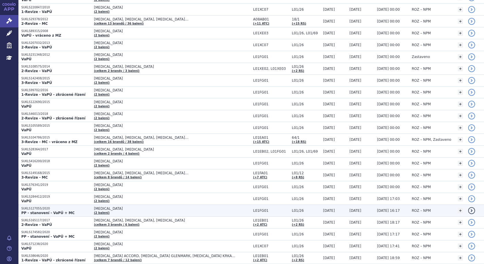
click at [140, 211] on td "ZIRABEV (2 balení)" at bounding box center [170, 211] width 159 height 12
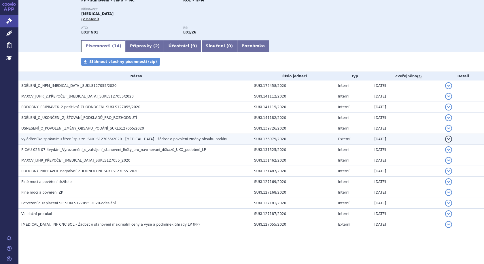
scroll to position [58, 0]
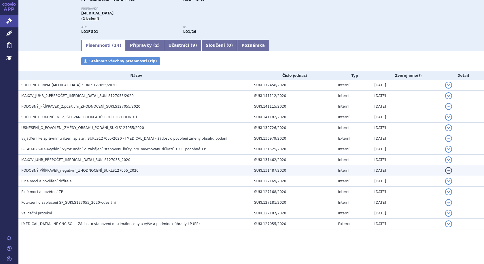
click at [76, 171] on span "PODOBNÝ PŘÍPRAVEK_negativní_ZHODNOCENÍ_SUKLS127055_2020" at bounding box center [79, 170] width 117 height 4
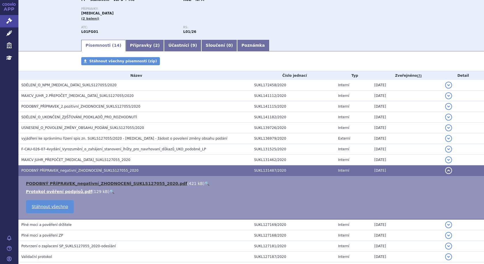
click at [87, 185] on link "PODOBNÝ PŘÍPRAVEK_negativní_ZHODNOCENÍ_SUKLS127055_2020.pdf" at bounding box center [106, 183] width 161 height 5
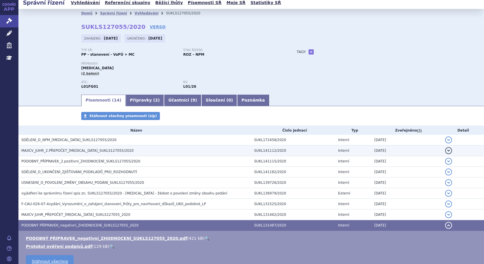
scroll to position [0, 0]
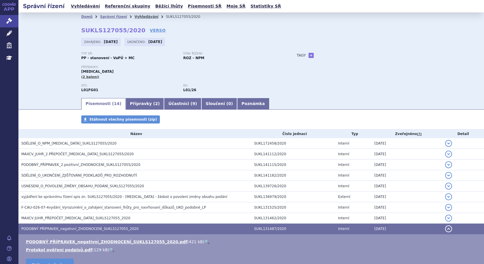
click at [139, 16] on link "Vyhledávání" at bounding box center [147, 17] width 24 height 4
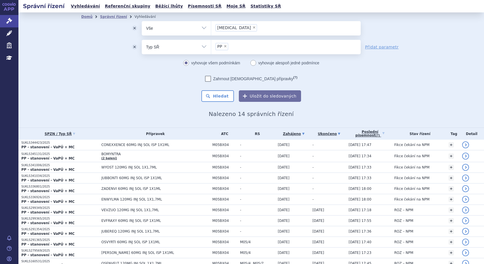
click at [322, 132] on link "Ukončeno" at bounding box center [328, 134] width 33 height 8
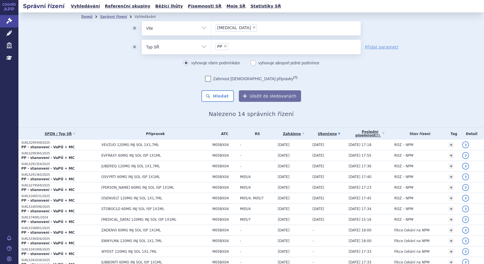
click at [322, 132] on link "Ukončeno" at bounding box center [328, 134] width 33 height 8
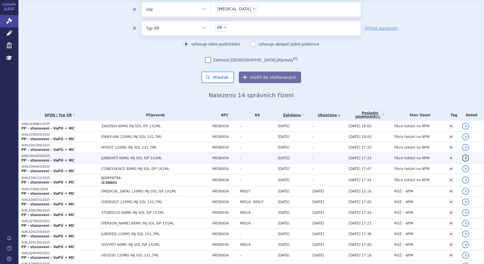
scroll to position [29, 0]
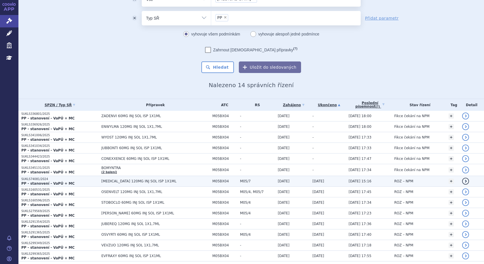
click at [147, 181] on span "[MEDICAL_DATA] 120MG INJ SOL ISP 1X1ML" at bounding box center [155, 181] width 108 height 4
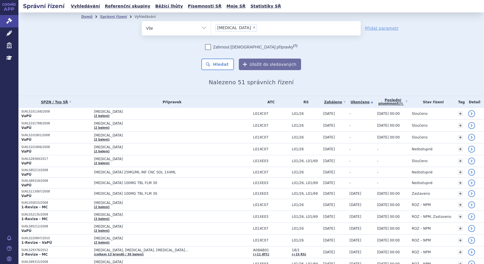
click at [252, 28] on span "×" at bounding box center [253, 27] width 3 height 3
click at [211, 28] on select "bevacizumab" at bounding box center [211, 28] width 0 height 14
select select
click at [242, 29] on ul at bounding box center [285, 27] width 149 height 12
click at [211, 29] on select "bevacizumab" at bounding box center [211, 28] width 0 height 14
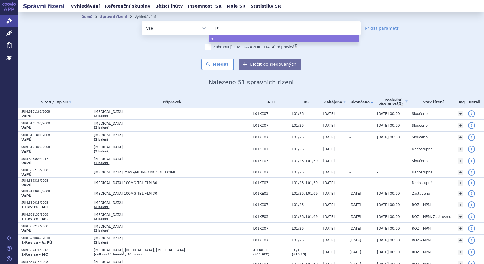
type input "pro"
type input "prol"
type input "[MEDICAL_DATA]"
select select "prolia"
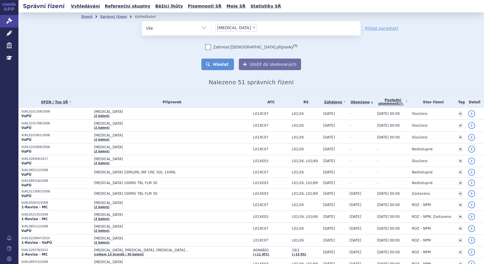
click at [224, 59] on button "Hledat" at bounding box center [217, 64] width 33 height 12
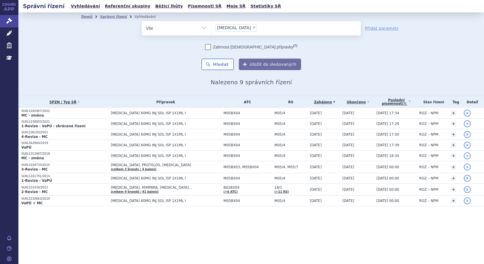
click at [310, 101] on link "Zahájeno" at bounding box center [325, 102] width 30 height 8
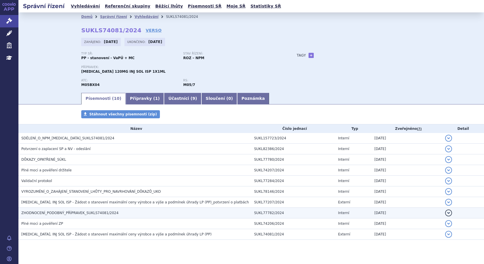
click at [71, 213] on span "ZHODNOCENÍ_PODOBNÝ_PŘÍPRAVEK_SUKLS74081/2024" at bounding box center [69, 213] width 97 height 4
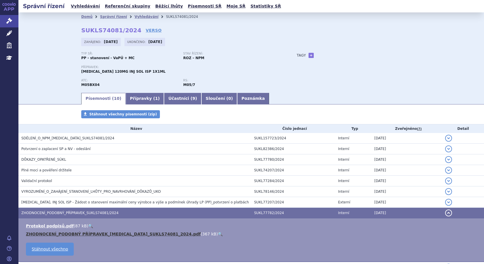
click at [60, 233] on link "ZHODNOCENÍ_PODOBNÝ PŘÍPRAVEK_XGEVA_SUKLS74081_2024.pdf" at bounding box center [113, 233] width 175 height 5
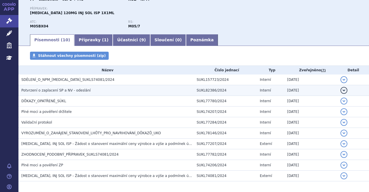
scroll to position [58, 0]
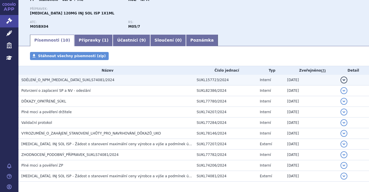
click at [53, 82] on h3 "SDĚLENÍ_O_NPM_XGEVA_SUKLS74081/2024" at bounding box center [107, 80] width 172 height 6
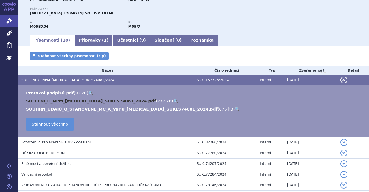
click at [65, 100] on link "SDĚLENÍ_O_NPM_XGEVA_SUKLS74081_2024.pdf" at bounding box center [91, 101] width 130 height 5
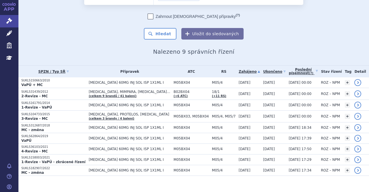
scroll to position [36, 0]
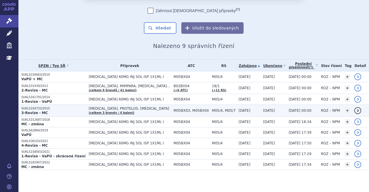
click at [73, 109] on p "SUKLS104733/2015" at bounding box center [53, 108] width 65 height 4
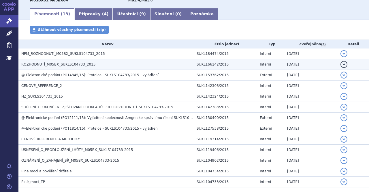
scroll to position [94, 0]
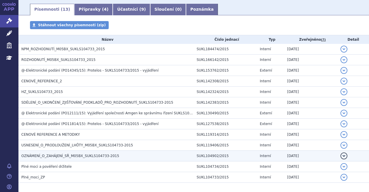
click at [69, 154] on span "OZNÁMENÍ_O_ZAHÁJENÍ_SŘ_M05BX_SUKLS104733-2015" at bounding box center [70, 156] width 98 height 4
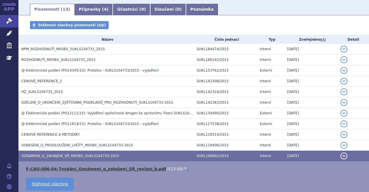
click at [88, 168] on link "F-CAU-006-04-7vydání_Oznámení_o_zahájení_SŘ_revizní_b.pdf" at bounding box center [96, 168] width 140 height 5
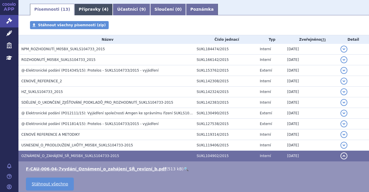
click at [88, 11] on link "Přípravky ( 4 )" at bounding box center [93, 10] width 38 height 12
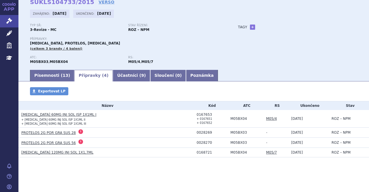
scroll to position [28, 0]
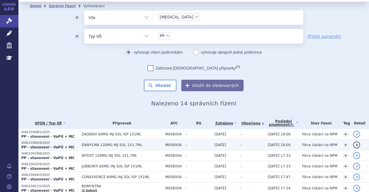
scroll to position [10, 0]
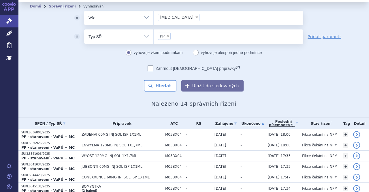
click at [144, 18] on select "Vše Spisová značka Typ SŘ Přípravek/SUKL kód Účastník/Držitel" at bounding box center [118, 17] width 69 height 13
select select "filter-atc-group"
click at [84, 11] on select "Vše Spisová značka Typ SŘ Přípravek/SUKL kód Účastník/Držitel" at bounding box center [118, 17] width 69 height 13
click at [169, 18] on ul at bounding box center [228, 17] width 149 height 12
click at [154, 18] on select at bounding box center [153, 17] width 0 height 14
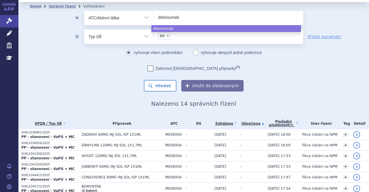
click at [162, 18] on input "debosumab" at bounding box center [173, 17] width 30 height 7
type input "debosumab"
select select "debosumab"
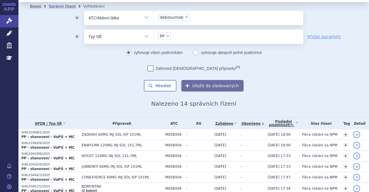
select select
type input "debosumabn"
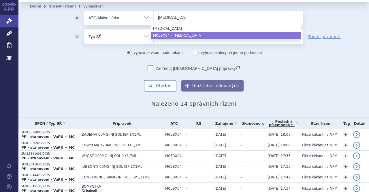
type input "denosumab"
select select "M05BX04"
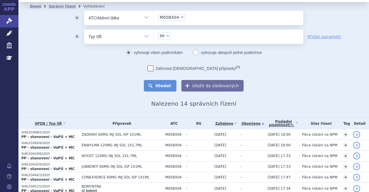
click at [165, 87] on button "Hledat" at bounding box center [160, 86] width 33 height 12
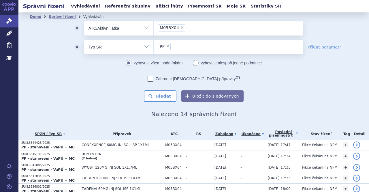
click at [241, 133] on link "Ukončeno" at bounding box center [252, 134] width 24 height 8
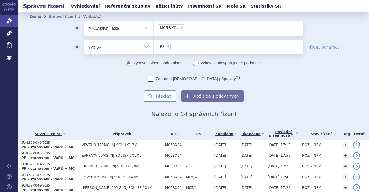
click at [241, 133] on link "Ukončeno" at bounding box center [252, 134] width 24 height 8
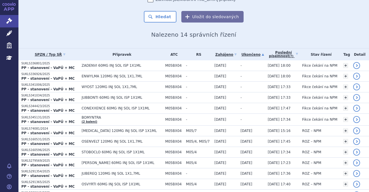
scroll to position [80, 0]
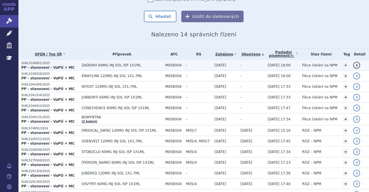
click at [144, 64] on span "ZADENVI 60MG INJ SOL ISP 1X1ML" at bounding box center [122, 65] width 81 height 4
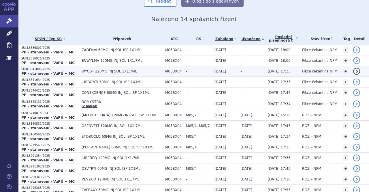
scroll to position [120, 0]
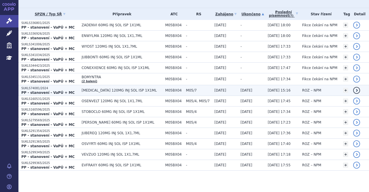
click at [144, 88] on span "[MEDICAL_DATA] 120MG INJ SOL ISP 1X1ML" at bounding box center [122, 90] width 81 height 4
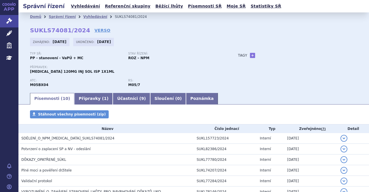
scroll to position [82, 0]
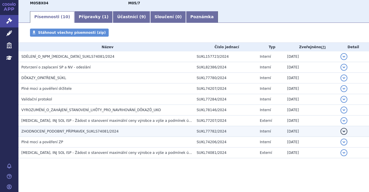
click at [71, 131] on span "ZHODNOCENÍ_PODOBNÝ_PŘÍPRAVEK_SUKLS74081/2024" at bounding box center [69, 131] width 97 height 4
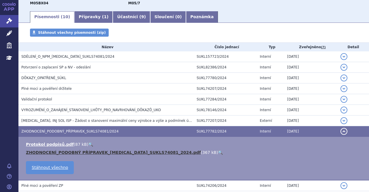
click at [66, 151] on link "ZHODNOCENÍ_PODOBNÝ PŘÍPRAVEK_[MEDICAL_DATA]_SUKLS74081_2024.pdf" at bounding box center [113, 152] width 175 height 5
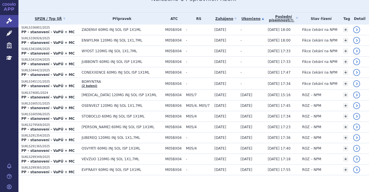
scroll to position [120, 0]
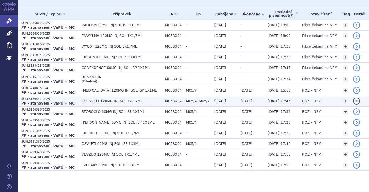
click at [142, 100] on span "OSENVELT 120MG INJ SOL 1X1,7ML" at bounding box center [122, 101] width 81 height 4
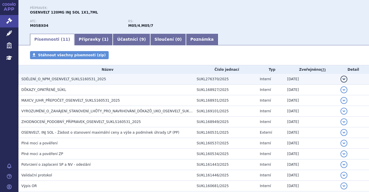
scroll to position [92, 0]
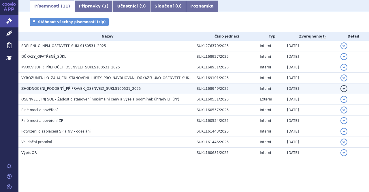
click at [55, 85] on td "ZHODNOCENÍ_PODOBNÝ_PŘÍPRAVEK_OSENVELT_SUKLS160531_2025" at bounding box center [105, 88] width 175 height 11
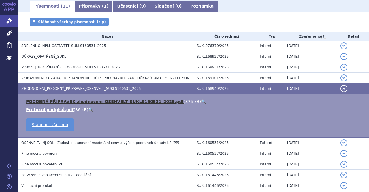
click at [58, 102] on link "PODOBNÝ PŘÍPRAVEK zhodnocení_OSENVELT_SUKLS160531_2025.pdf" at bounding box center [105, 101] width 158 height 5
